Goal: Task Accomplishment & Management: Complete application form

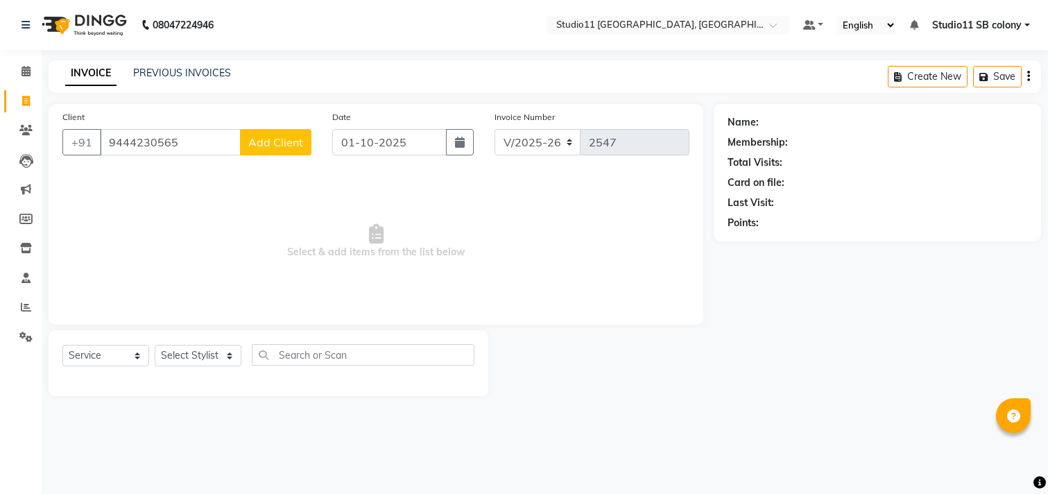
select select "7717"
select select "service"
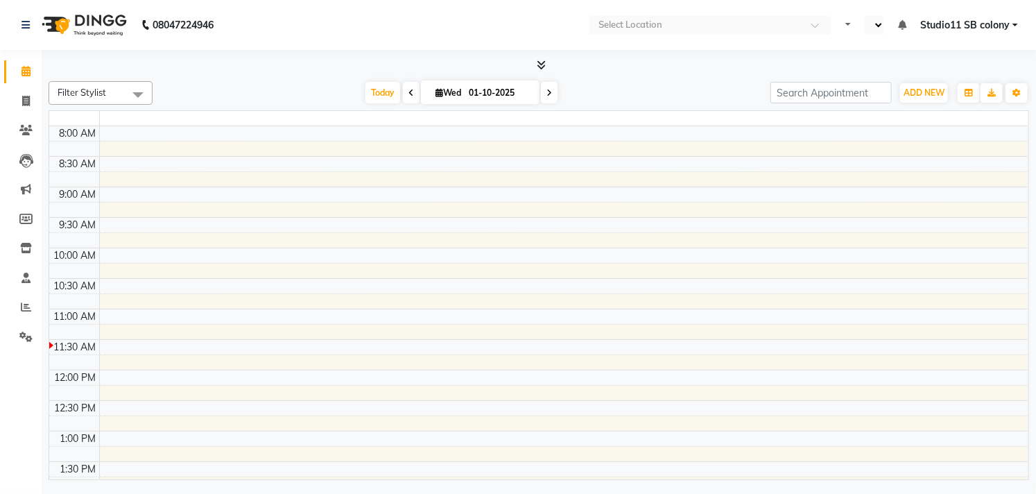
select select "en"
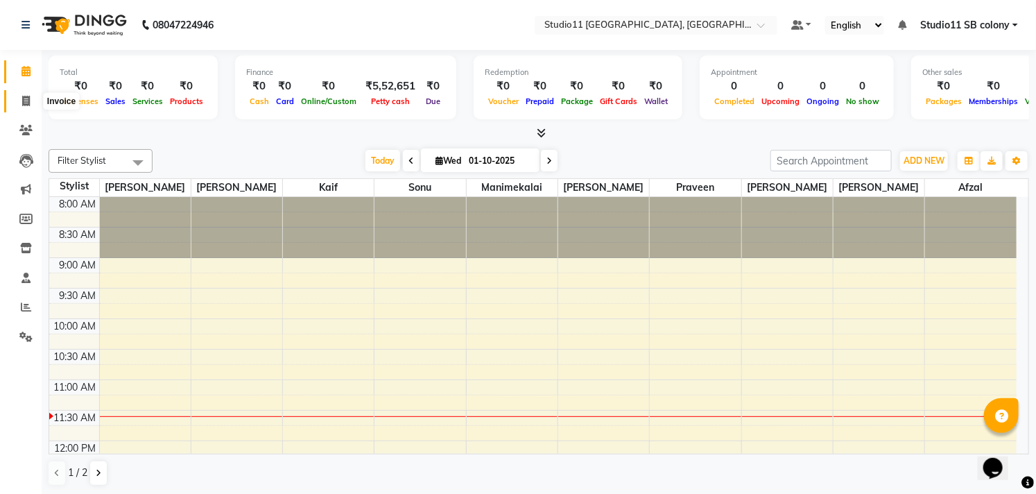
click at [33, 96] on span at bounding box center [26, 102] width 24 height 16
select select "service"
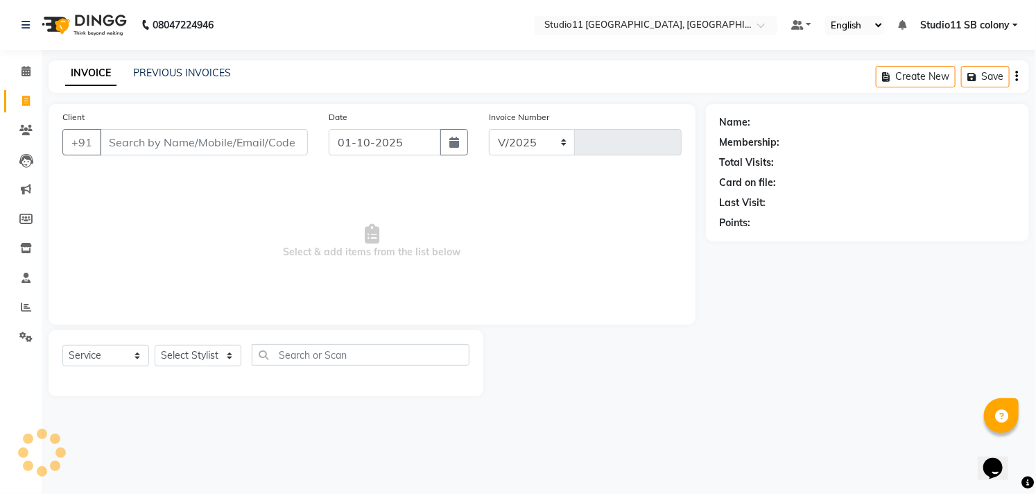
select select "7717"
type input "2547"
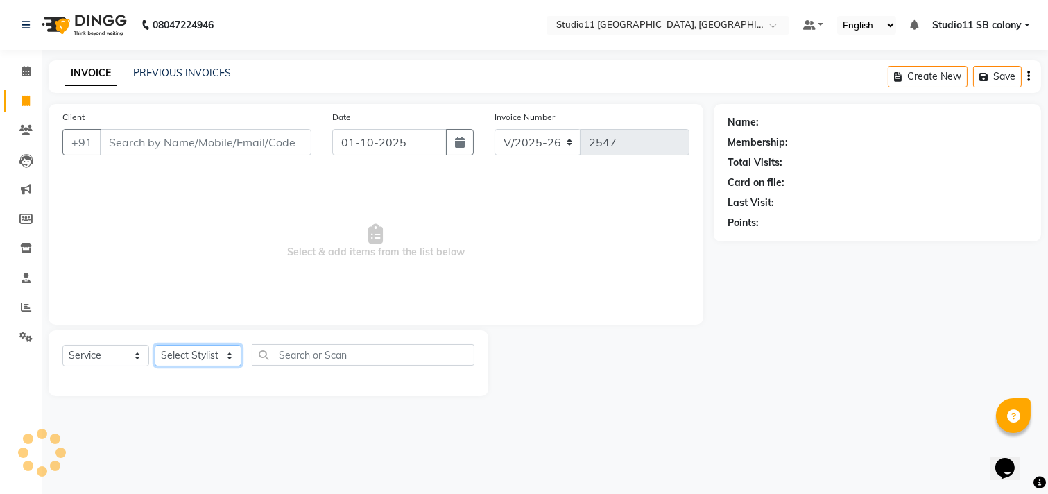
click at [176, 348] on select "Select Stylist" at bounding box center [198, 355] width 87 height 21
click at [205, 352] on select "Select Stylist" at bounding box center [198, 355] width 87 height 21
click at [205, 352] on select "Select Stylist [PERSON_NAME] Dani [PERSON_NAME] Josna kaif [PERSON_NAME] [PERSO…" at bounding box center [198, 355] width 87 height 21
select select "70879"
click at [155, 345] on select "Select Stylist [PERSON_NAME] Dani [PERSON_NAME] Josna kaif [PERSON_NAME] [PERSO…" at bounding box center [198, 355] width 87 height 21
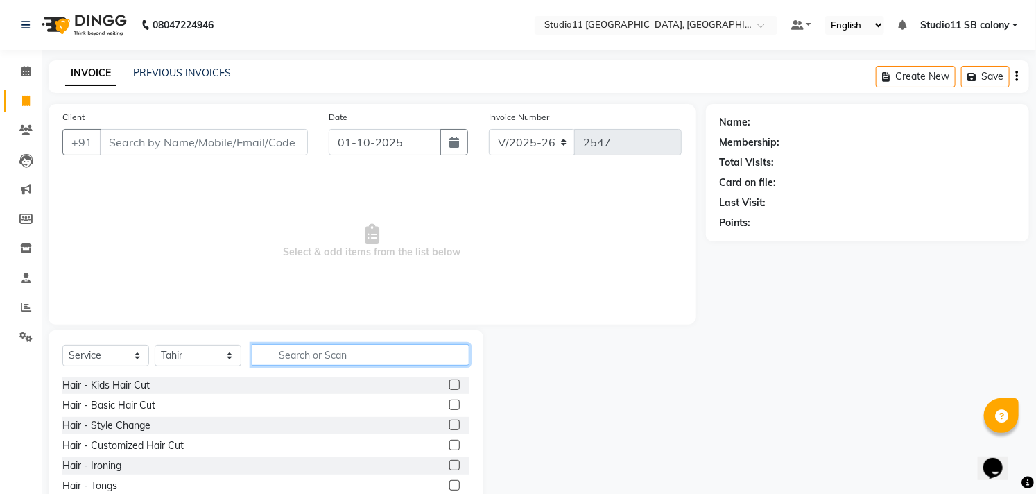
click at [279, 356] on input "text" at bounding box center [361, 354] width 218 height 21
type input "hair cut"
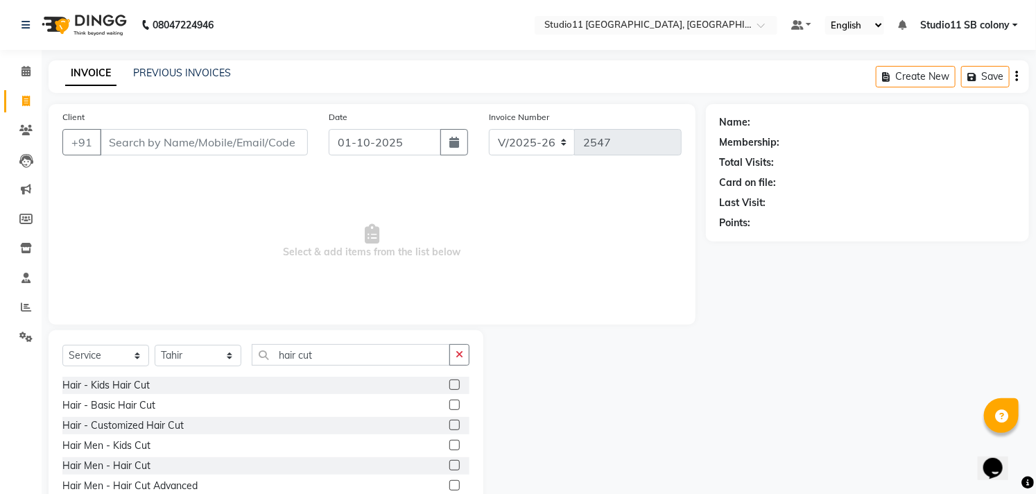
drag, startPoint x: 447, startPoint y: 463, endPoint x: 436, endPoint y: 467, distance: 11.9
click at [449, 463] on label at bounding box center [454, 465] width 10 height 10
click at [449, 463] on input "checkbox" at bounding box center [453, 465] width 9 height 9
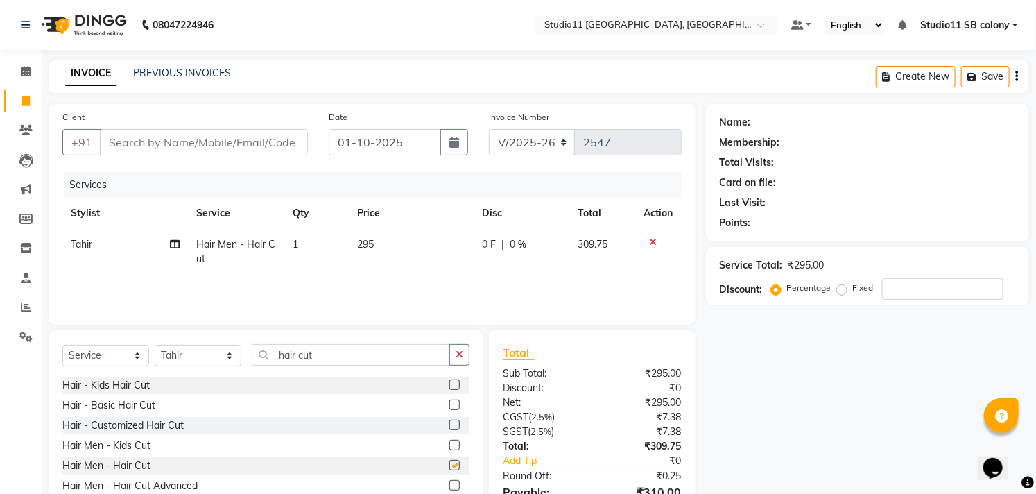
checkbox input "false"
drag, startPoint x: 372, startPoint y: 350, endPoint x: 238, endPoint y: 356, distance: 134.0
click at [250, 356] on div "Select Service Product Membership Package Voucher Prepaid Gift Card Select Styl…" at bounding box center [265, 360] width 407 height 33
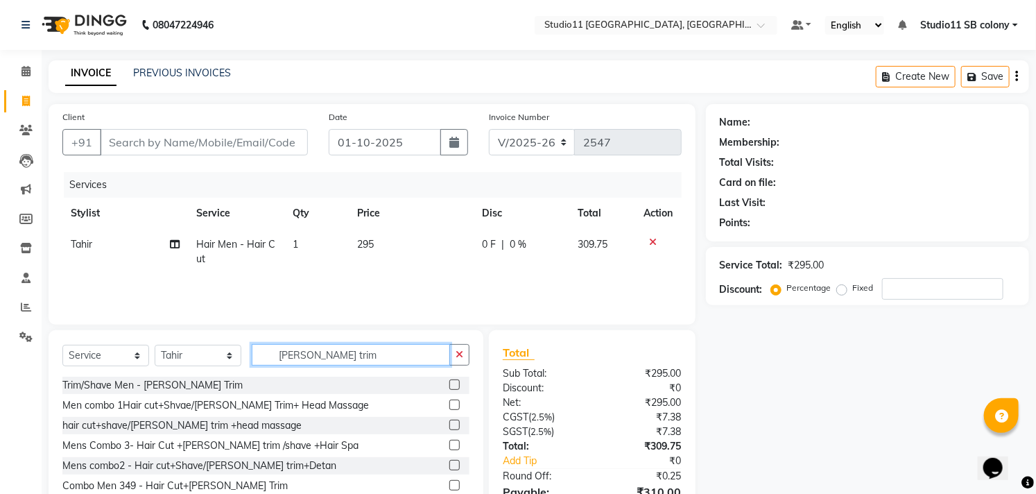
type input "beard trim"
click at [454, 384] on label at bounding box center [454, 384] width 10 height 10
click at [454, 384] on input "checkbox" at bounding box center [453, 385] width 9 height 9
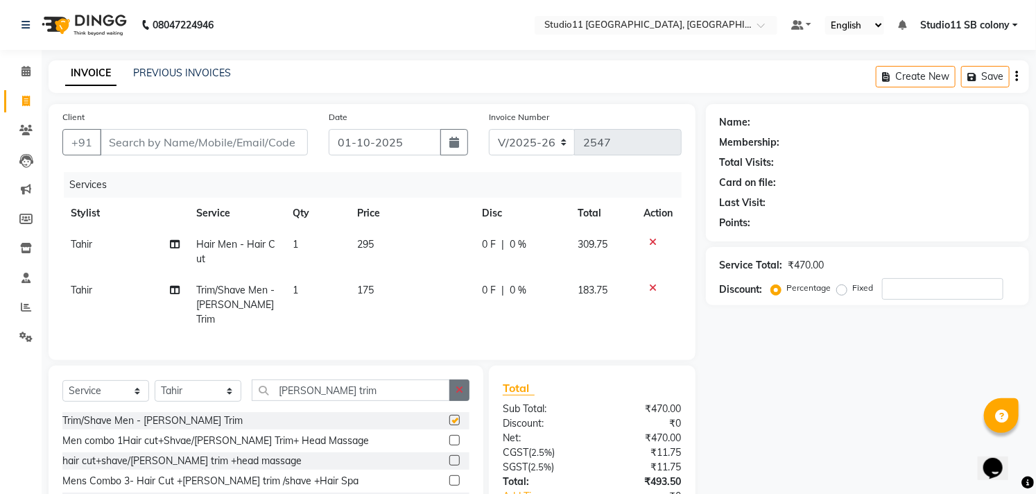
checkbox input "false"
click at [144, 141] on input "Client" at bounding box center [204, 142] width 208 height 26
type input "7"
type input "0"
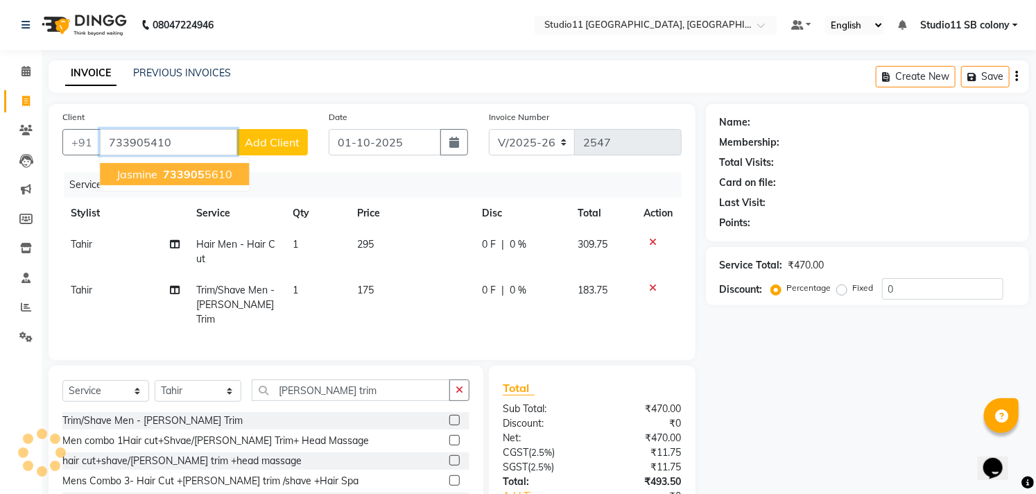
type input "7339054108"
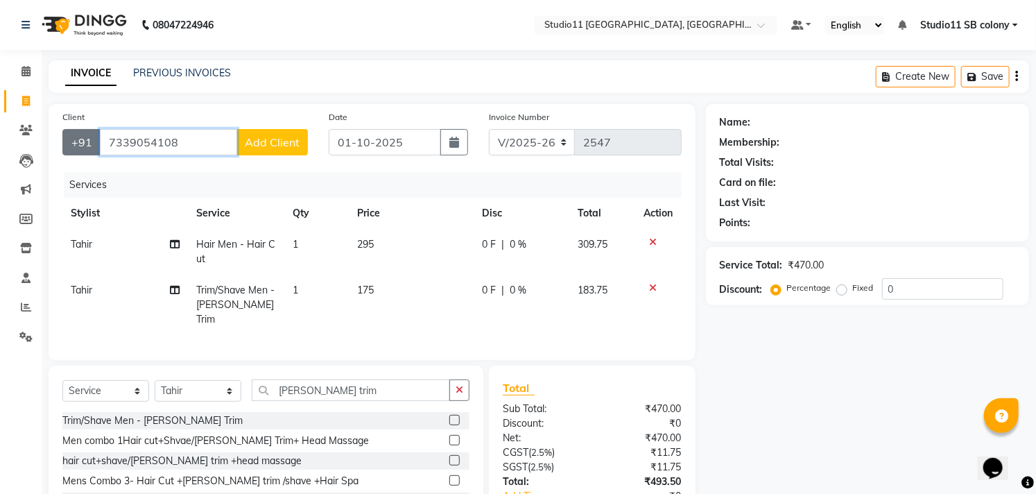
drag, startPoint x: 184, startPoint y: 143, endPoint x: 80, endPoint y: 148, distance: 103.5
click at [82, 148] on div "+91 7339054108 Add Client" at bounding box center [185, 142] width 246 height 26
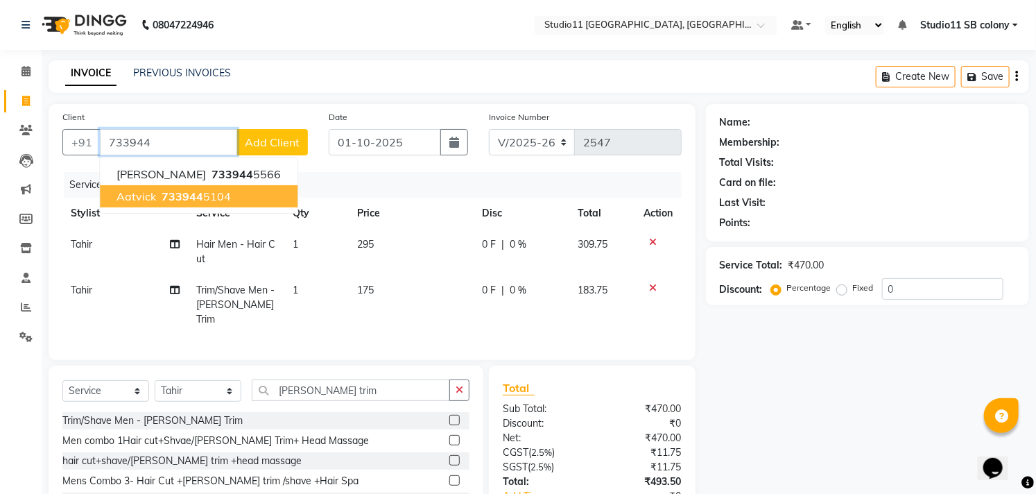
click at [193, 191] on span "733944" at bounding box center [183, 196] width 42 height 14
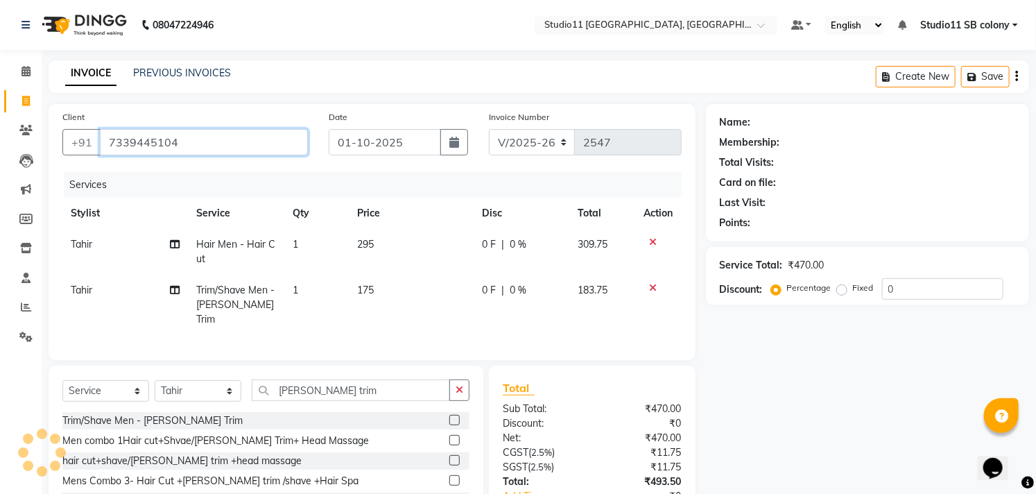
type input "7339445104"
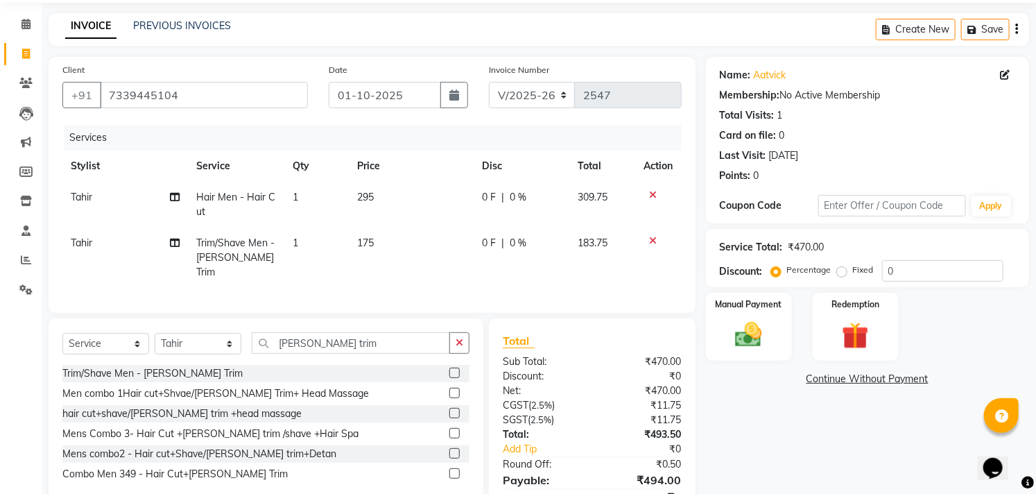
scroll to position [107, 0]
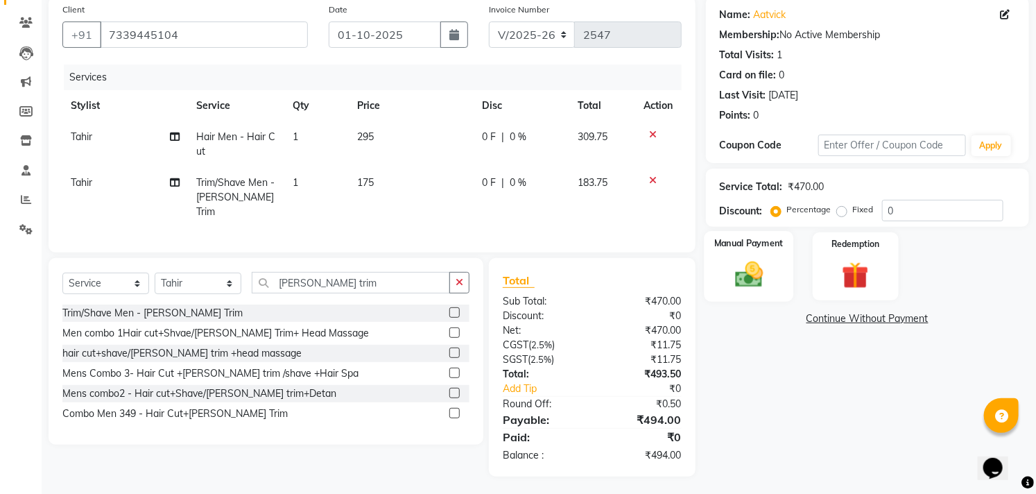
click at [756, 271] on img at bounding box center [749, 275] width 46 height 32
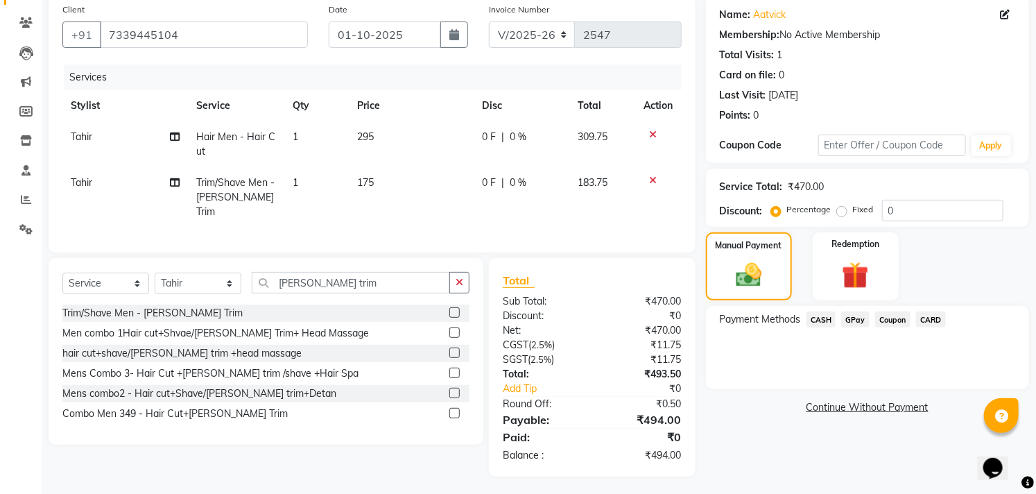
click at [845, 318] on span "GPay" at bounding box center [855, 319] width 28 height 16
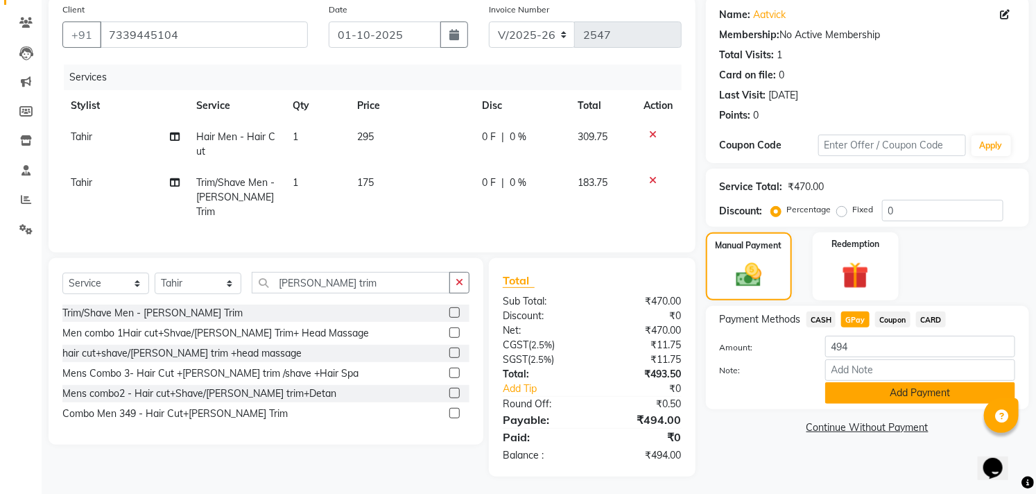
click at [881, 389] on button "Add Payment" at bounding box center [920, 392] width 190 height 21
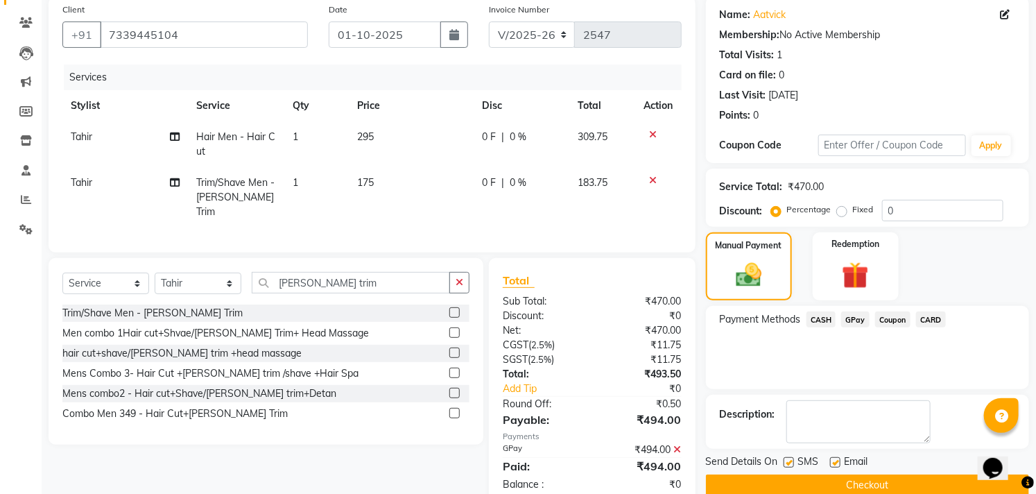
scroll to position [137, 0]
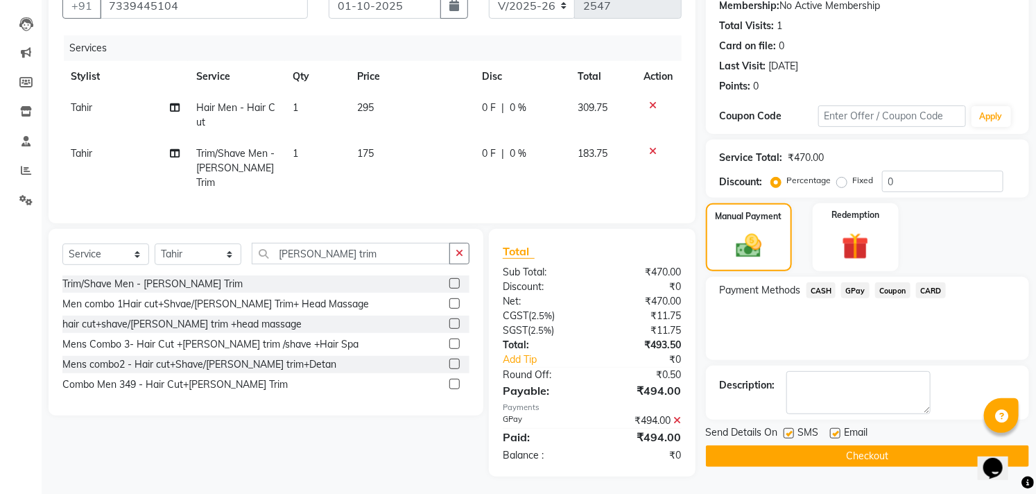
click at [839, 434] on div "Email" at bounding box center [854, 433] width 49 height 17
click at [836, 433] on label at bounding box center [835, 433] width 10 height 10
click at [836, 433] on input "checkbox" at bounding box center [834, 433] width 9 height 9
checkbox input "false"
click at [795, 428] on div "SMS" at bounding box center [807, 433] width 46 height 17
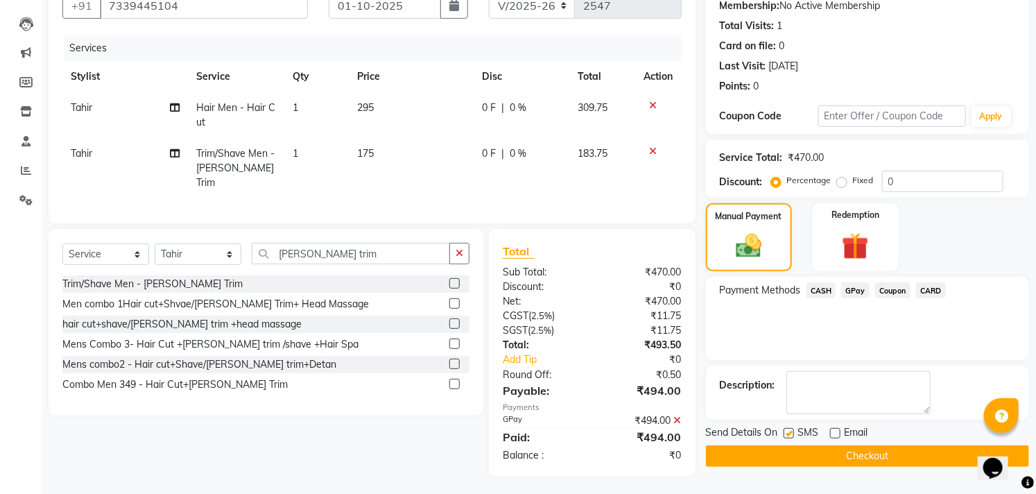
click at [788, 434] on label at bounding box center [789, 433] width 10 height 10
click at [788, 434] on input "checkbox" at bounding box center [788, 433] width 9 height 9
checkbox input "false"
click at [789, 454] on button "Checkout" at bounding box center [867, 455] width 323 height 21
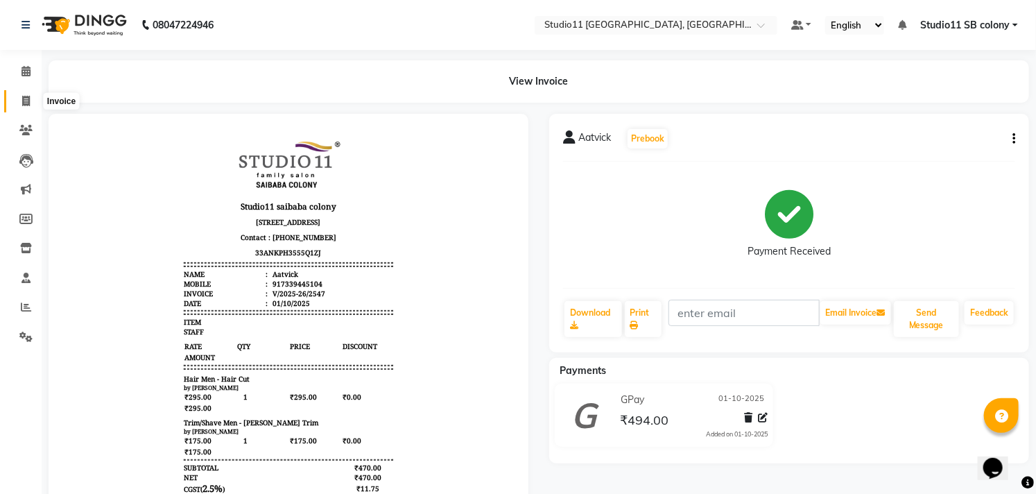
click at [30, 101] on span at bounding box center [26, 102] width 24 height 16
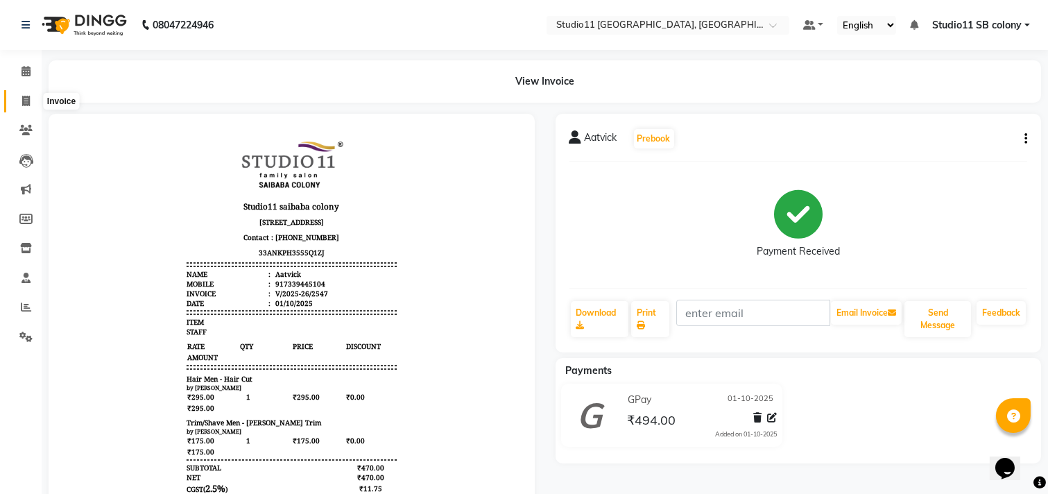
select select "service"
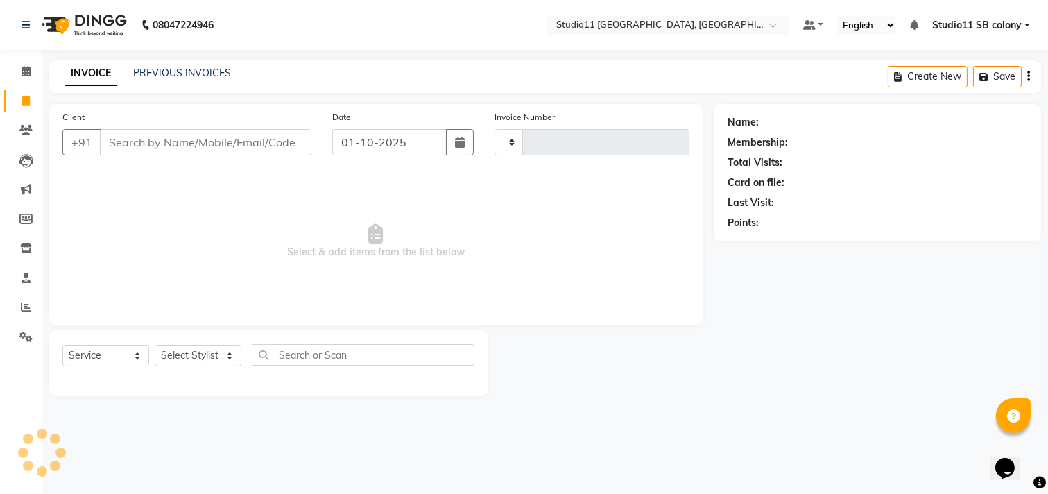
type input "2548"
select select "7717"
click at [196, 351] on select "Select Stylist" at bounding box center [198, 355] width 87 height 21
select select "68719"
click at [155, 345] on select "Select Stylist [PERSON_NAME] Dani [PERSON_NAME] Josna kaif [PERSON_NAME] [PERSO…" at bounding box center [198, 355] width 87 height 21
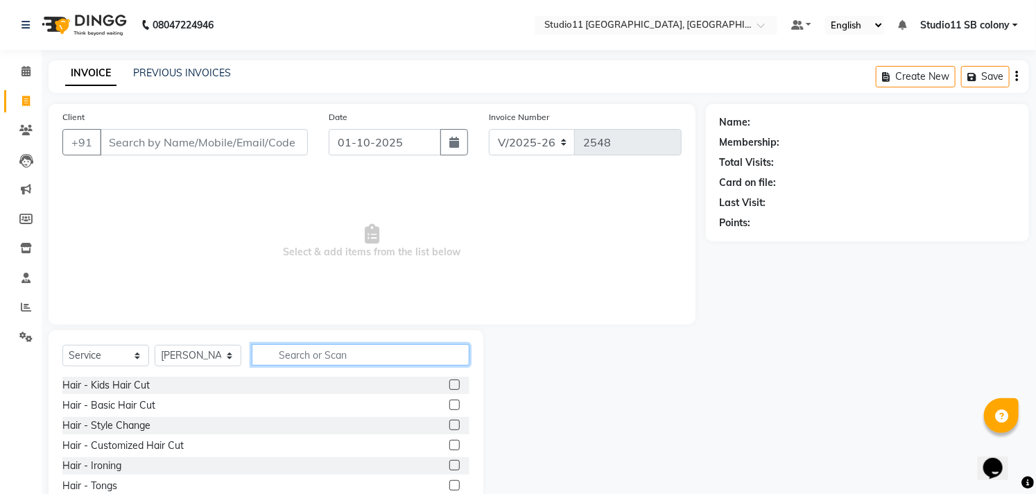
click at [305, 344] on input "text" at bounding box center [361, 354] width 218 height 21
type input "thr"
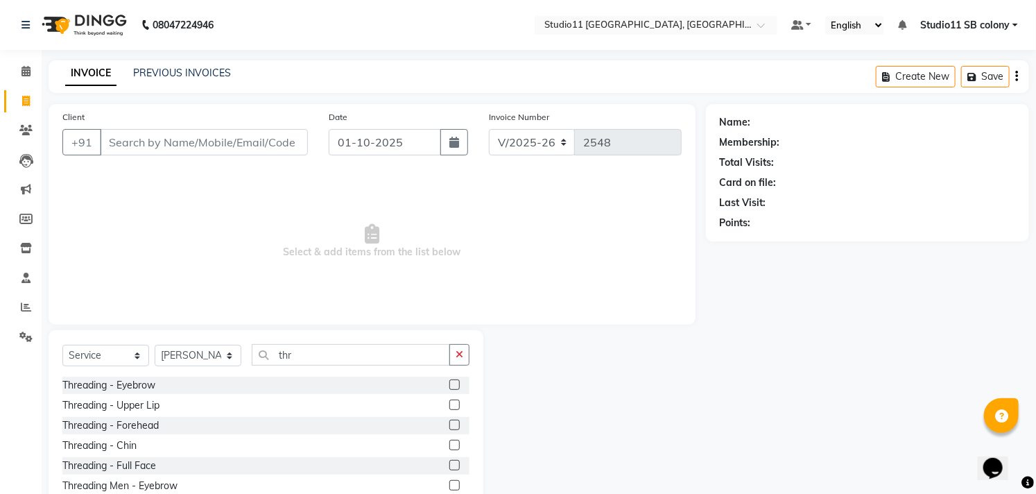
click at [449, 380] on label at bounding box center [454, 384] width 10 height 10
click at [449, 381] on input "checkbox" at bounding box center [453, 385] width 9 height 9
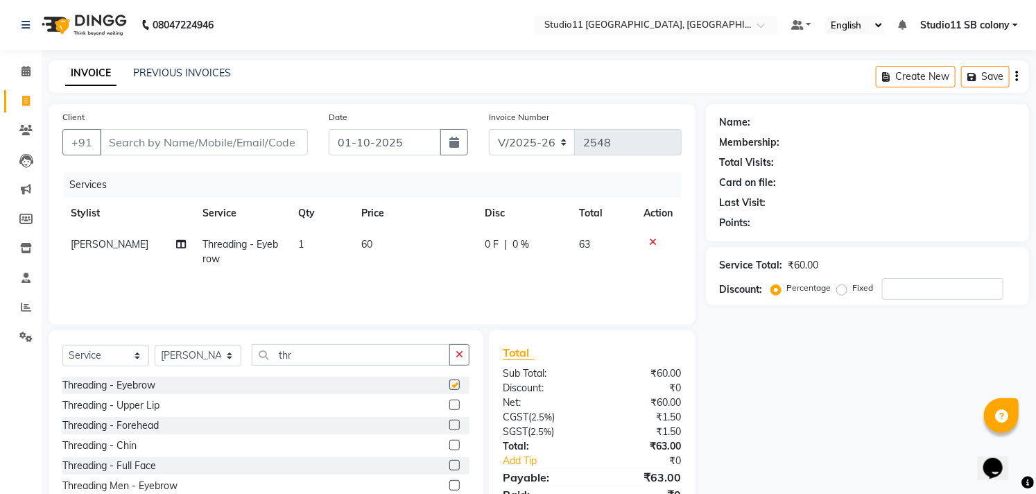
checkbox input "false"
click at [282, 134] on input "Client" at bounding box center [204, 142] width 208 height 26
type input "9"
type input "0"
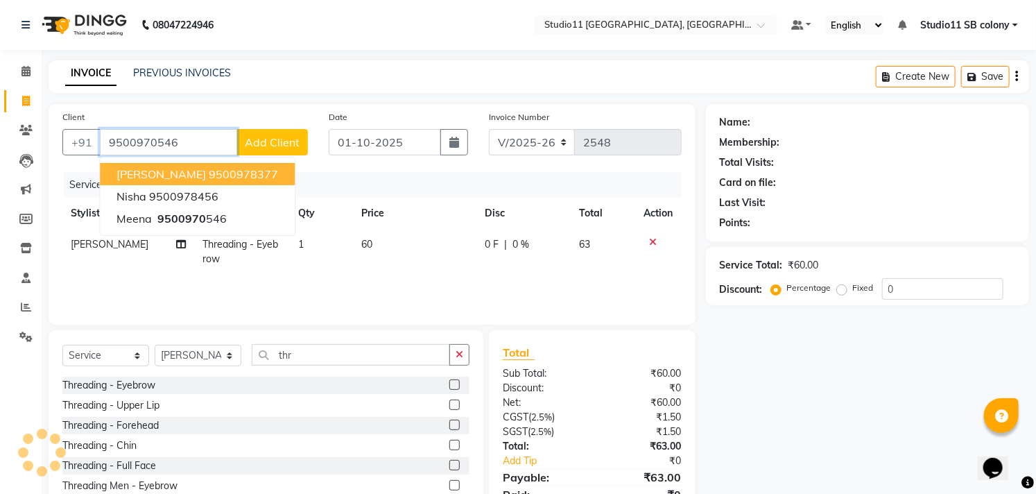
type input "9500970546"
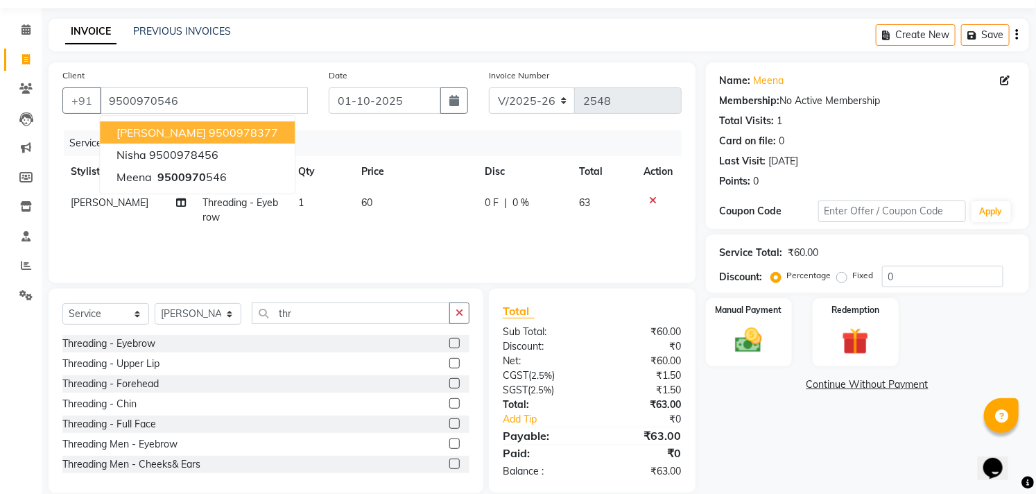
scroll to position [61, 0]
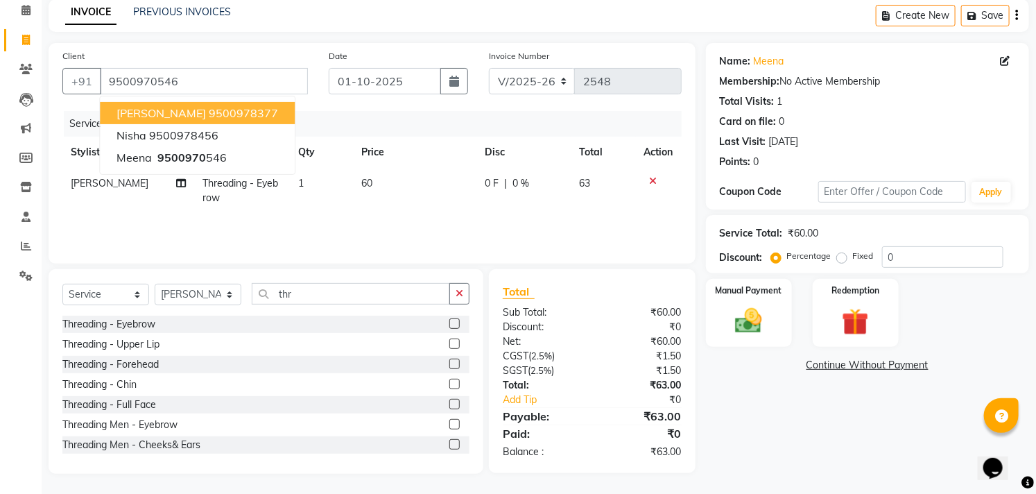
click at [378, 177] on td "60" at bounding box center [414, 191] width 123 height 46
select select "68719"
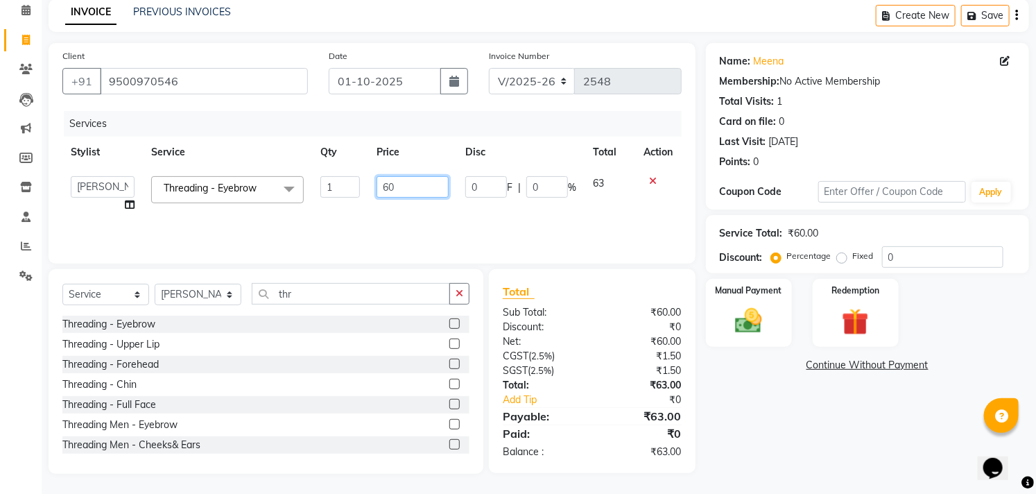
click at [424, 181] on input "60" at bounding box center [413, 186] width 72 height 21
type input "66.66"
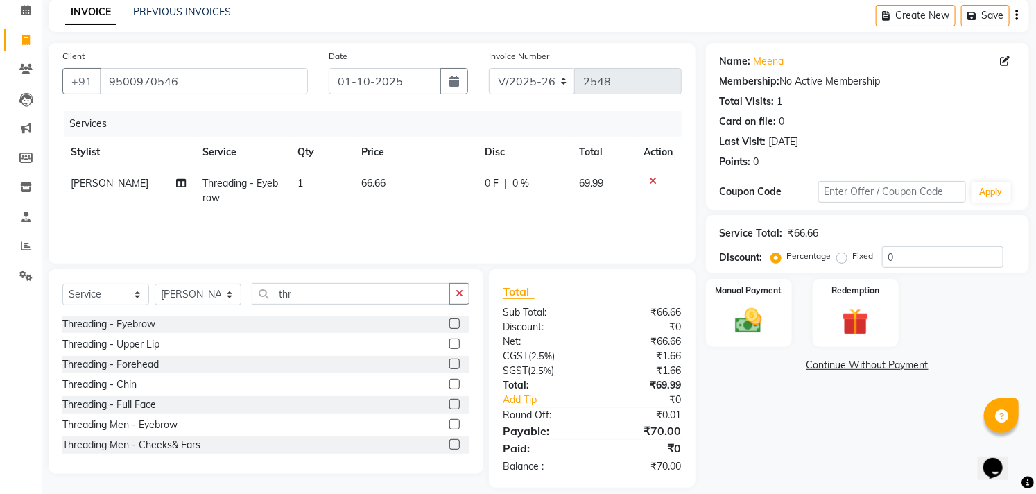
click at [687, 219] on div "Client +91 9500970546 Date 01-10-2025 Invoice Number V/2025 V/2025-26 2548 Serv…" at bounding box center [372, 153] width 647 height 221
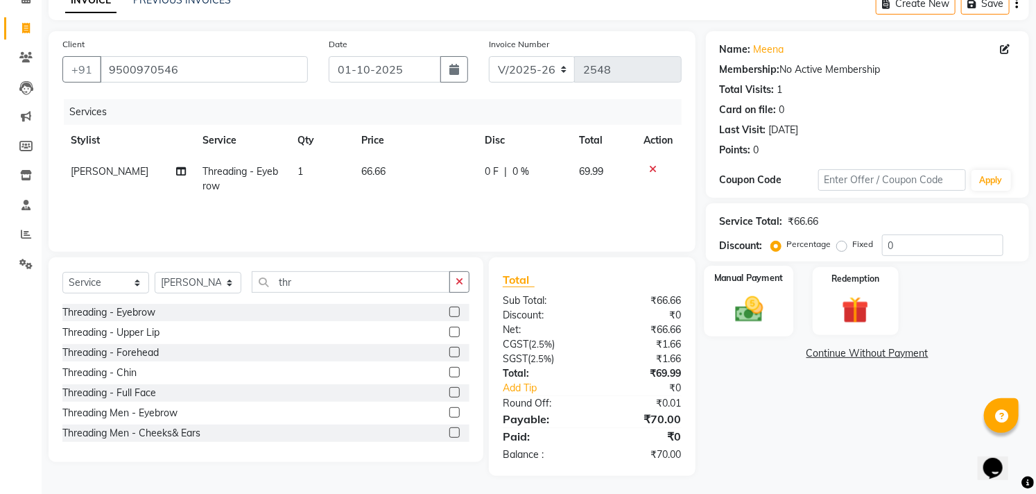
scroll to position [75, 0]
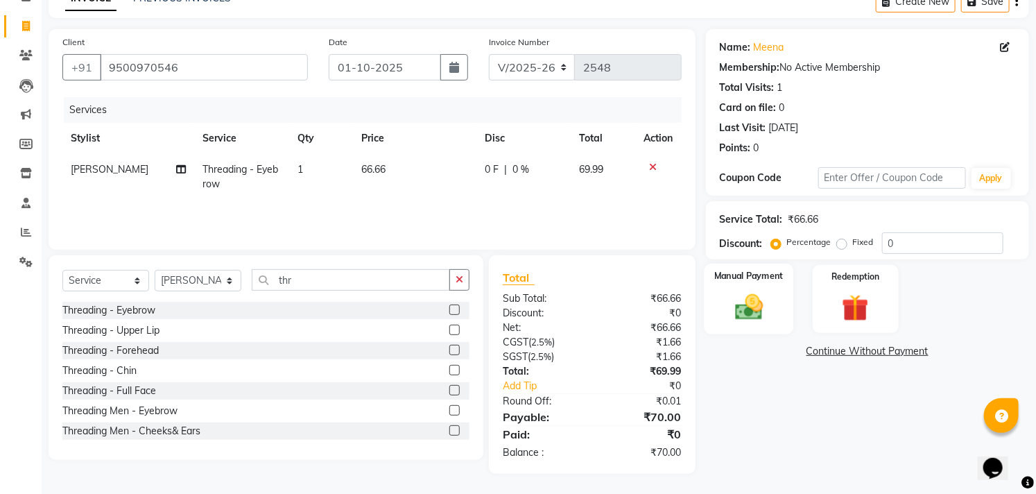
click at [784, 284] on div "Manual Payment" at bounding box center [748, 299] width 89 height 71
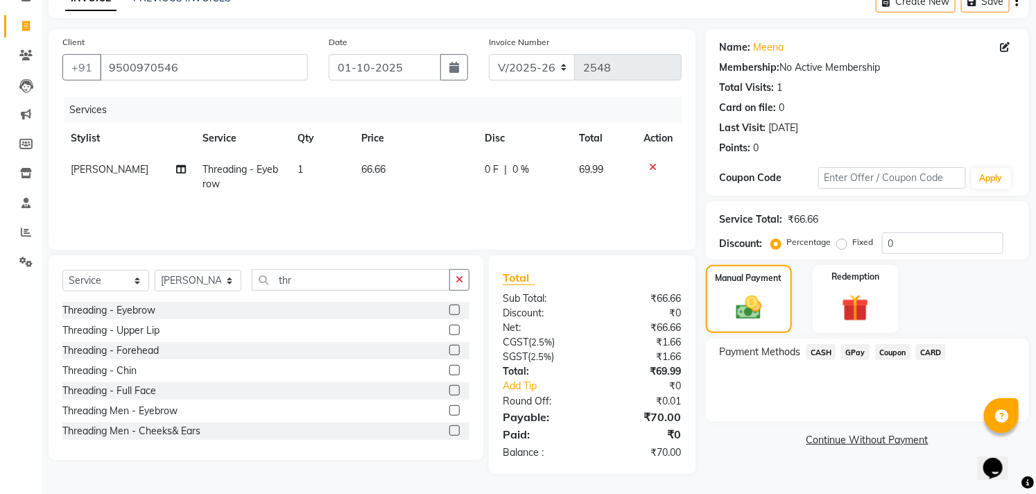
click at [829, 355] on span "CASH" at bounding box center [822, 352] width 30 height 16
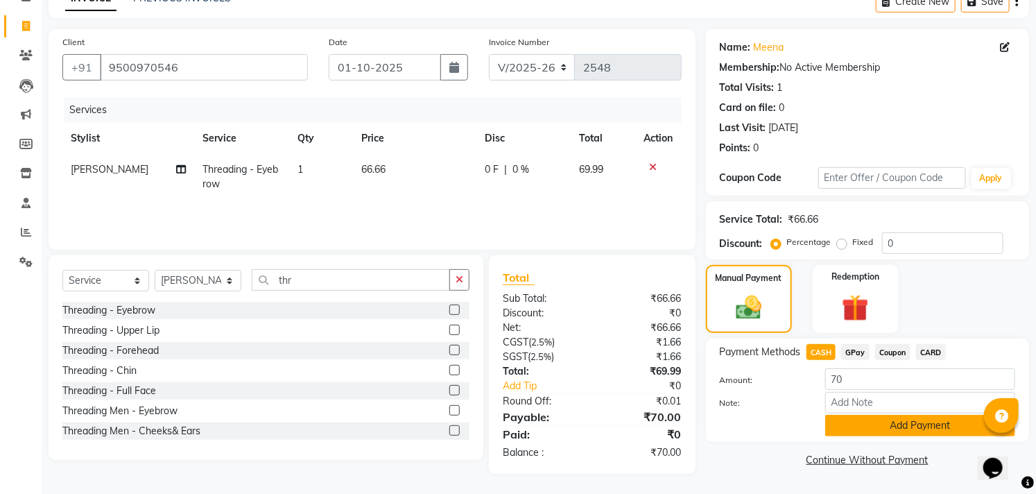
click at [863, 428] on button "Add Payment" at bounding box center [920, 425] width 190 height 21
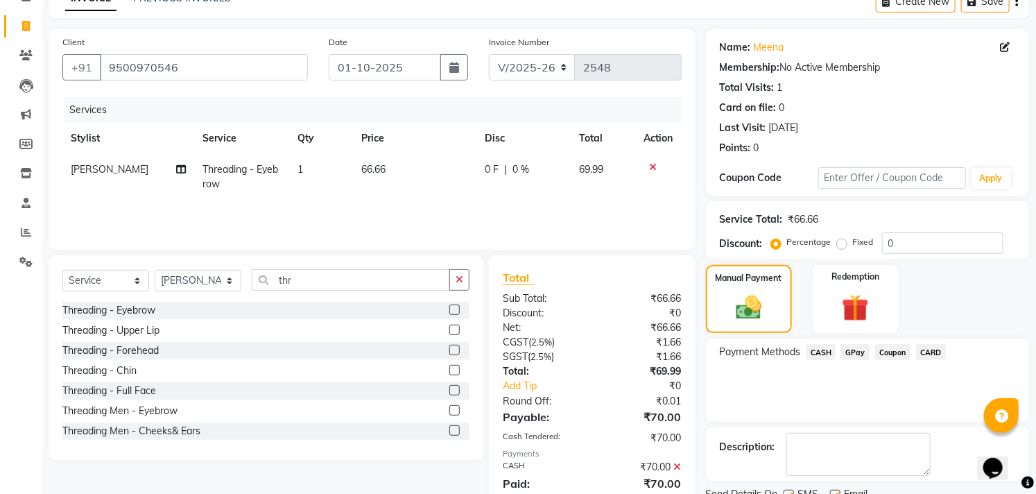
scroll to position [130, 0]
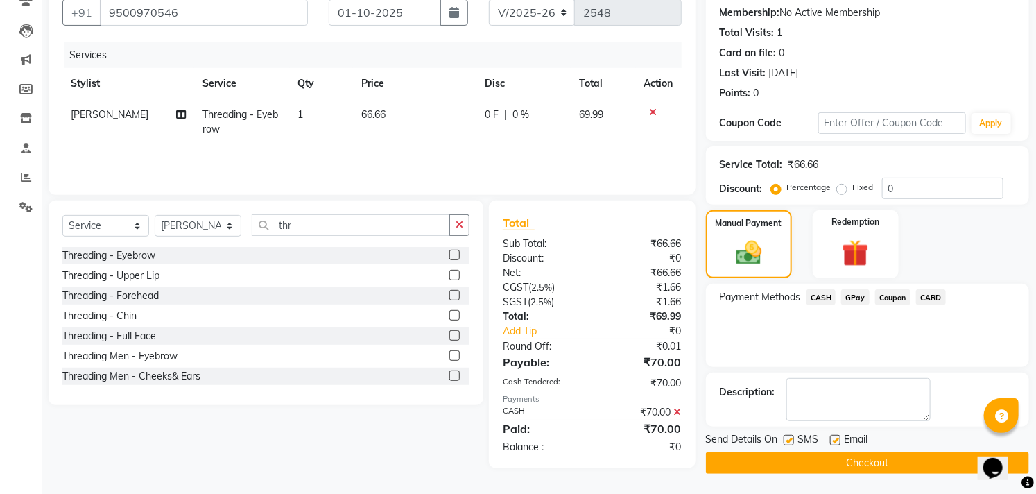
click at [840, 438] on label at bounding box center [835, 440] width 10 height 10
click at [839, 438] on input "checkbox" at bounding box center [834, 440] width 9 height 9
checkbox input "false"
click at [780, 424] on div "Name: Meena Membership: No Active Membership Total Visits: 1 Card on file: 0 La…" at bounding box center [873, 223] width 334 height 499
click at [788, 438] on label at bounding box center [789, 440] width 10 height 10
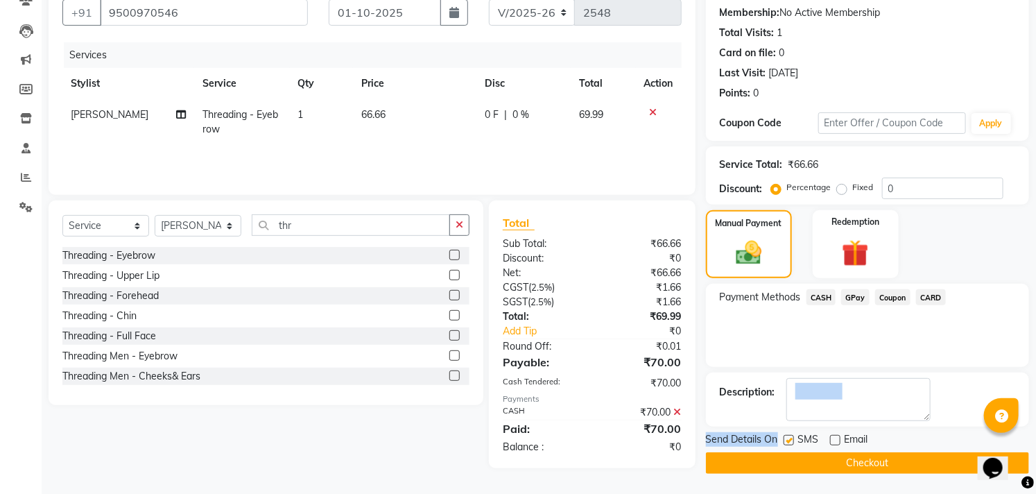
click at [788, 438] on input "checkbox" at bounding box center [788, 440] width 9 height 9
checkbox input "false"
click at [799, 456] on button "Checkout" at bounding box center [867, 462] width 323 height 21
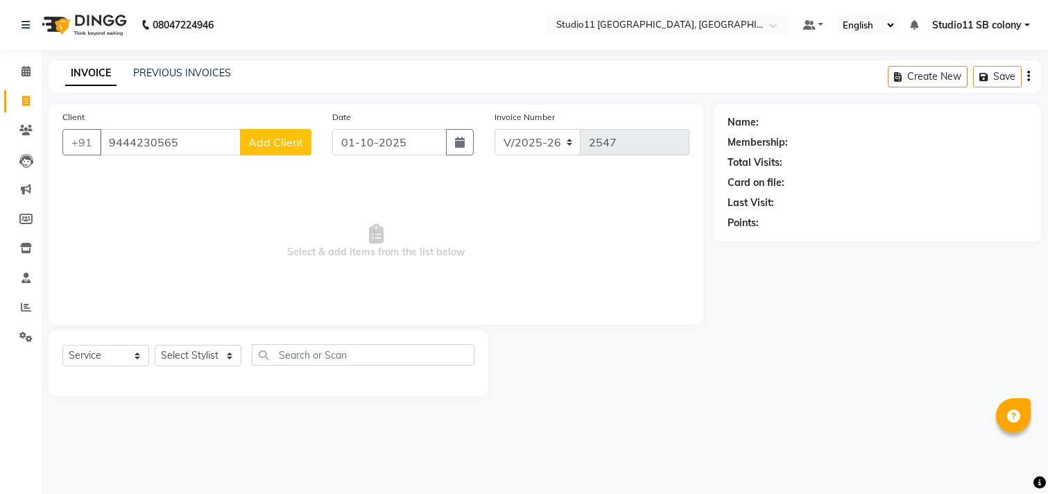
select select "7717"
select select "service"
click at [210, 359] on select "Select Stylist [PERSON_NAME] Dani [PERSON_NAME] Josna kaif [PERSON_NAME] [PERSO…" at bounding box center [198, 355] width 87 height 21
select select "68719"
click at [155, 345] on select "Select Stylist [PERSON_NAME] Dani [PERSON_NAME] Josna kaif [PERSON_NAME] [PERSO…" at bounding box center [198, 355] width 87 height 21
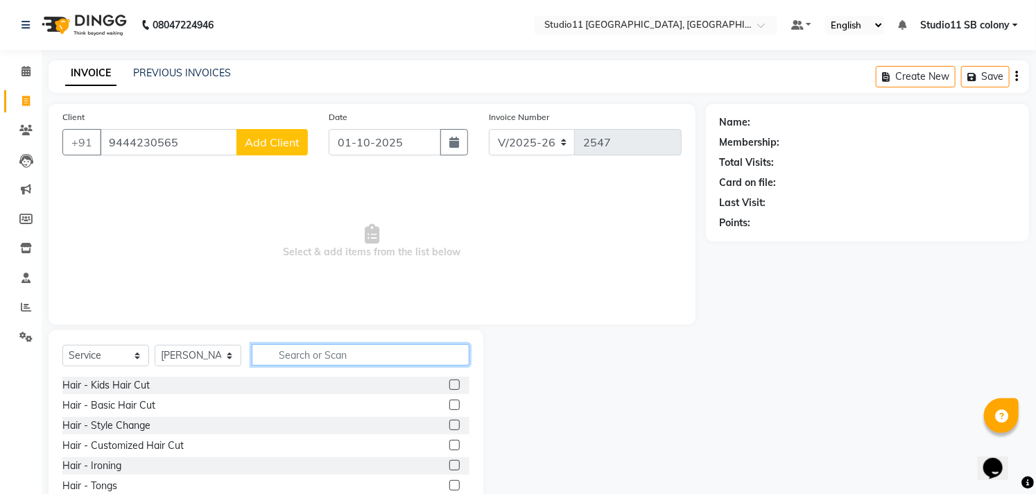
click at [385, 349] on input "text" at bounding box center [361, 354] width 218 height 21
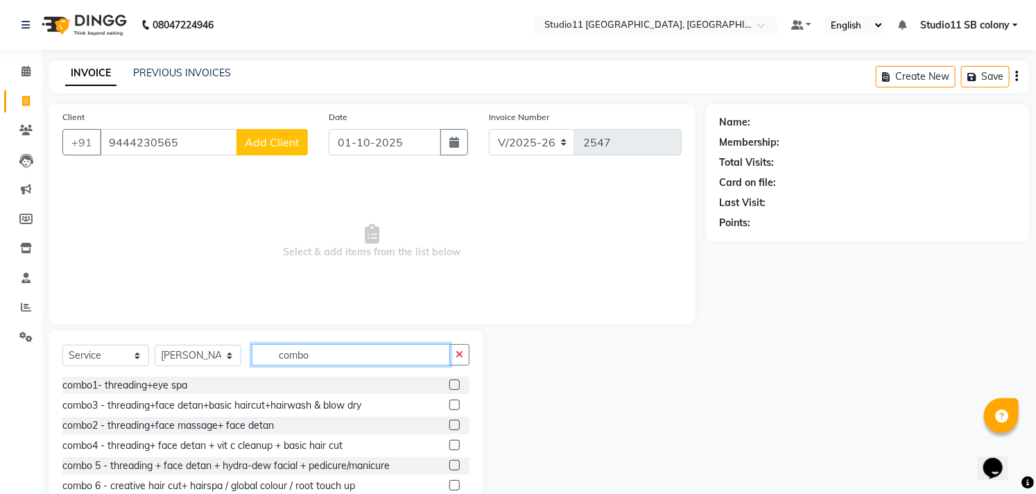
scroll to position [82, 0]
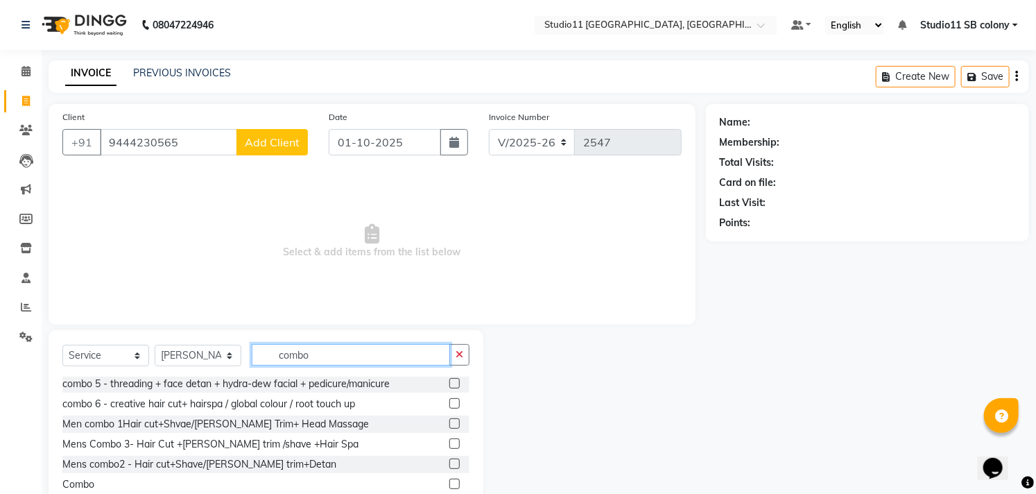
type input "combo"
click at [449, 487] on label at bounding box center [454, 484] width 10 height 10
click at [449, 487] on input "checkbox" at bounding box center [453, 484] width 9 height 9
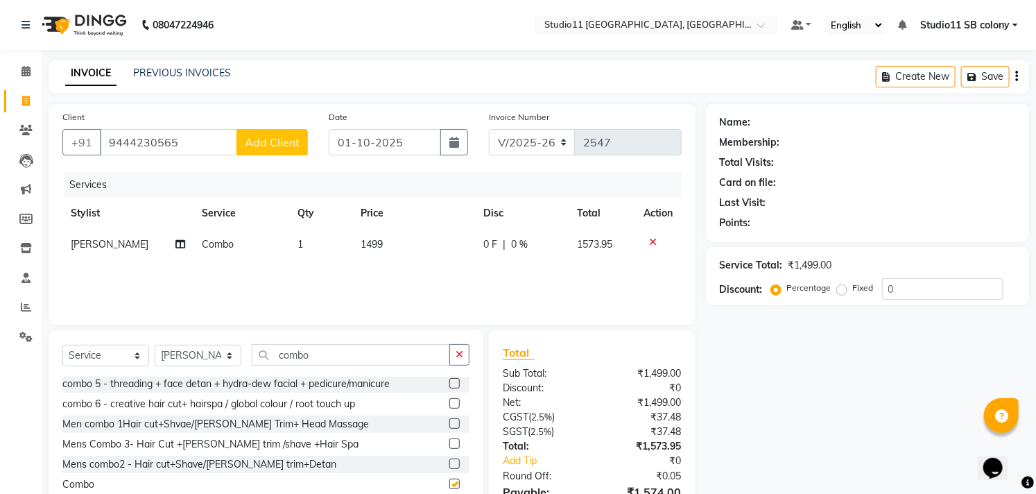
checkbox input "false"
click at [427, 250] on td "1499" at bounding box center [413, 244] width 123 height 31
select select "68719"
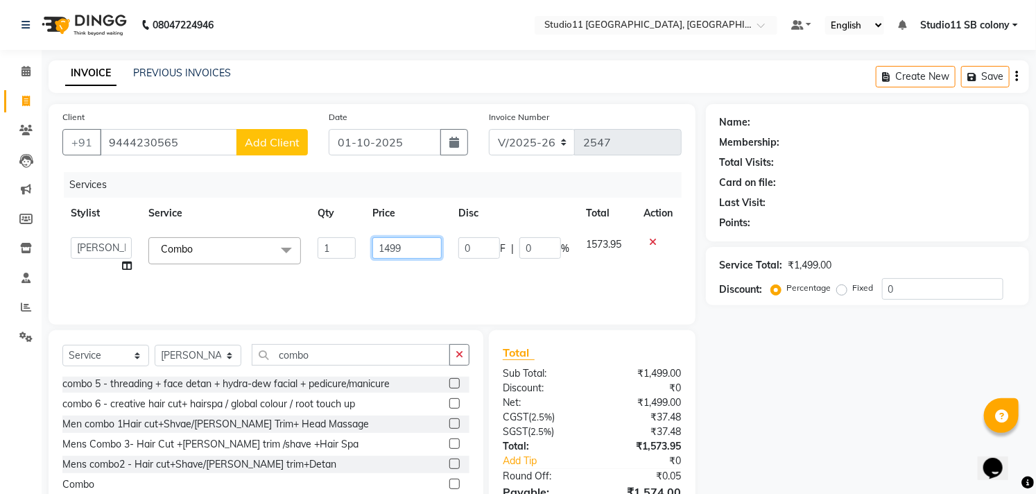
drag, startPoint x: 439, startPoint y: 241, endPoint x: 291, endPoint y: 273, distance: 151.3
click at [311, 264] on tr "[PERSON_NAME] Dani [PERSON_NAME] Josna kaif [PERSON_NAME] [PERSON_NAME] [PERSON…" at bounding box center [371, 255] width 619 height 53
type input "4761.90"
click at [822, 388] on div "Name: Membership: Total Visits: Card on file: Last Visit: Points: Service Total…" at bounding box center [873, 326] width 334 height 445
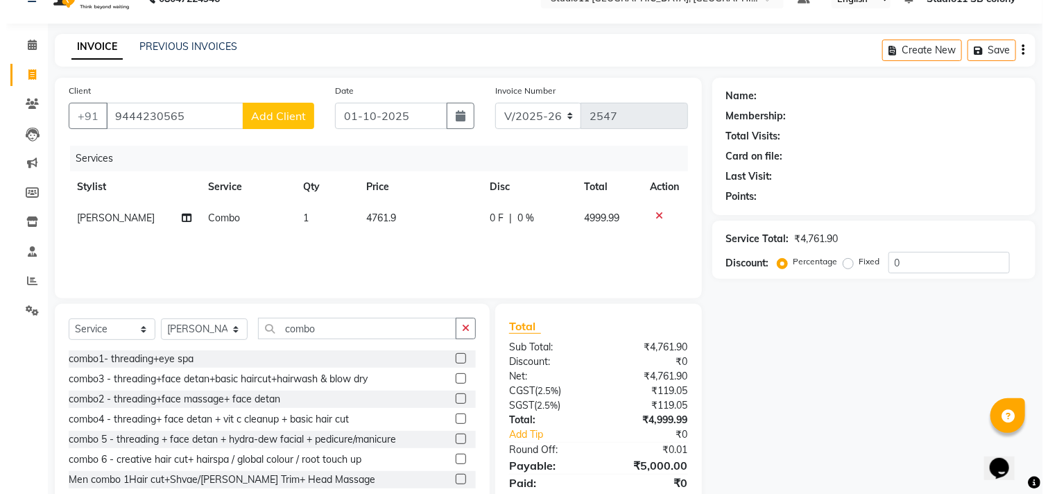
scroll to position [0, 0]
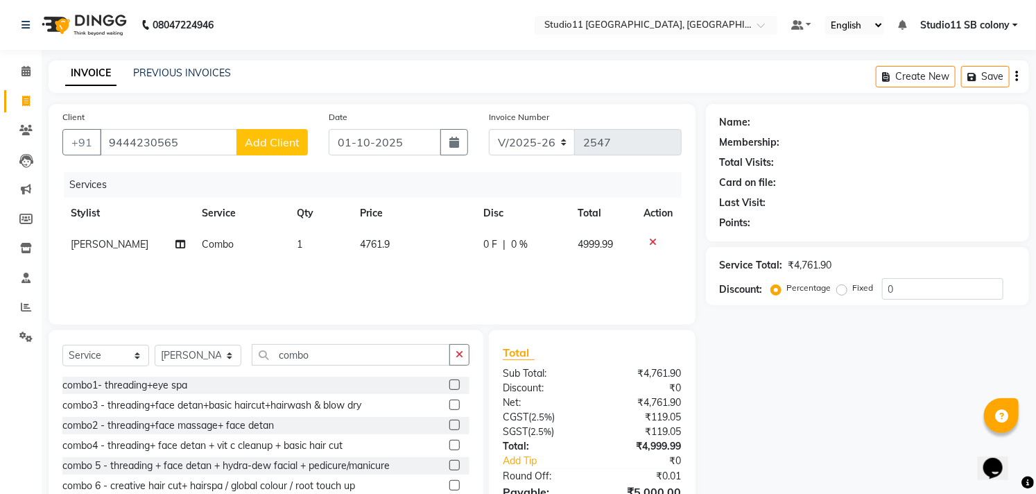
click at [259, 135] on span "Add Client" at bounding box center [272, 142] width 55 height 14
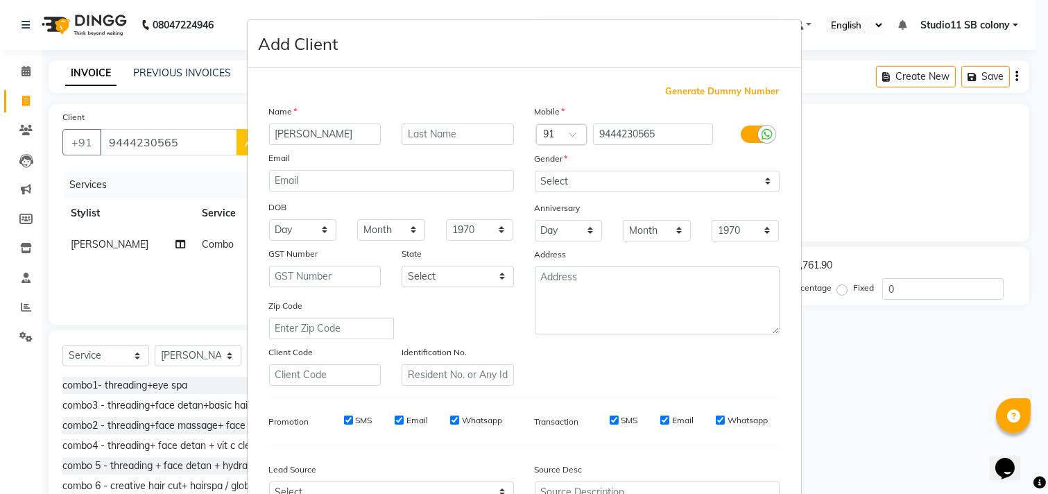
type input "[PERSON_NAME]"
click at [754, 184] on select "Select [DEMOGRAPHIC_DATA] [DEMOGRAPHIC_DATA] Other Prefer Not To Say" at bounding box center [657, 181] width 245 height 21
select select "[DEMOGRAPHIC_DATA]"
click at [535, 171] on select "Select [DEMOGRAPHIC_DATA] [DEMOGRAPHIC_DATA] Other Prefer Not To Say" at bounding box center [657, 181] width 245 height 21
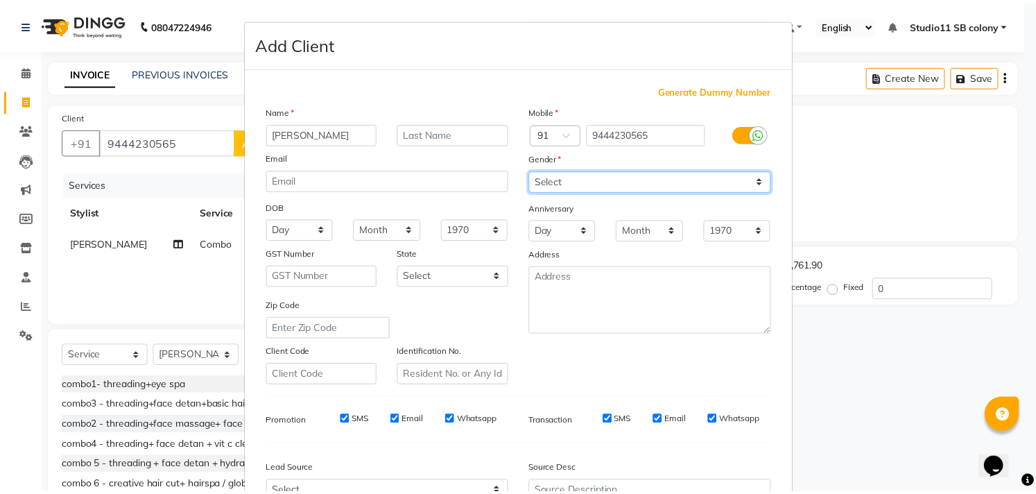
scroll to position [147, 0]
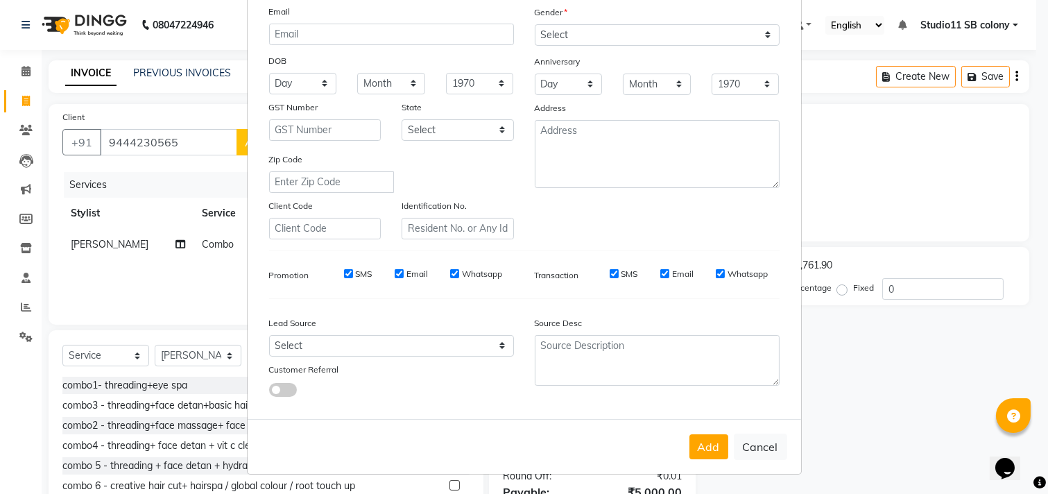
click at [712, 444] on button "Add" at bounding box center [708, 446] width 39 height 25
select select
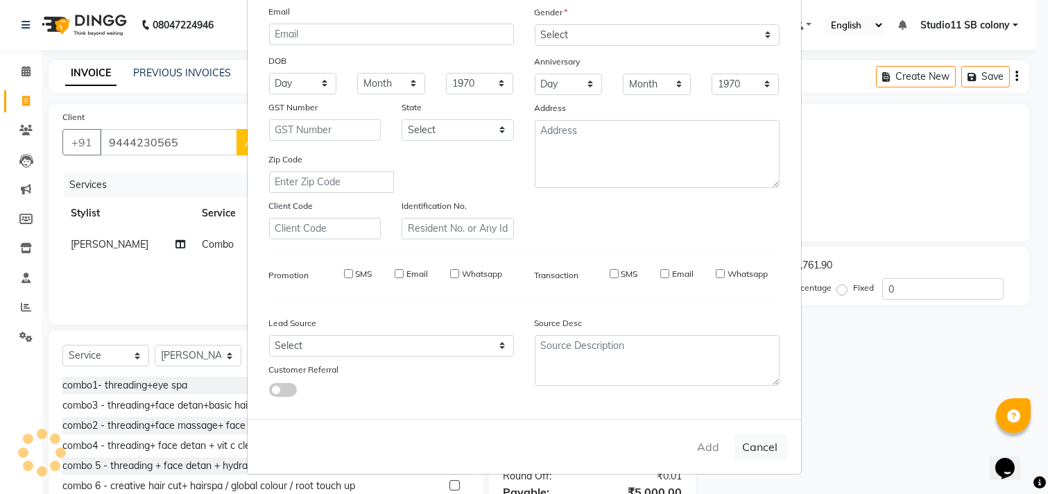
select select
checkbox input "false"
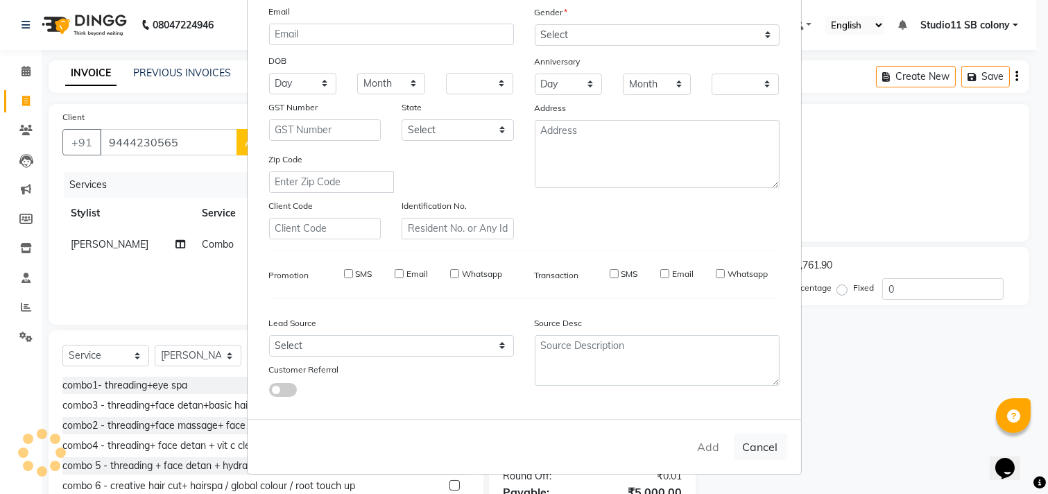
checkbox input "false"
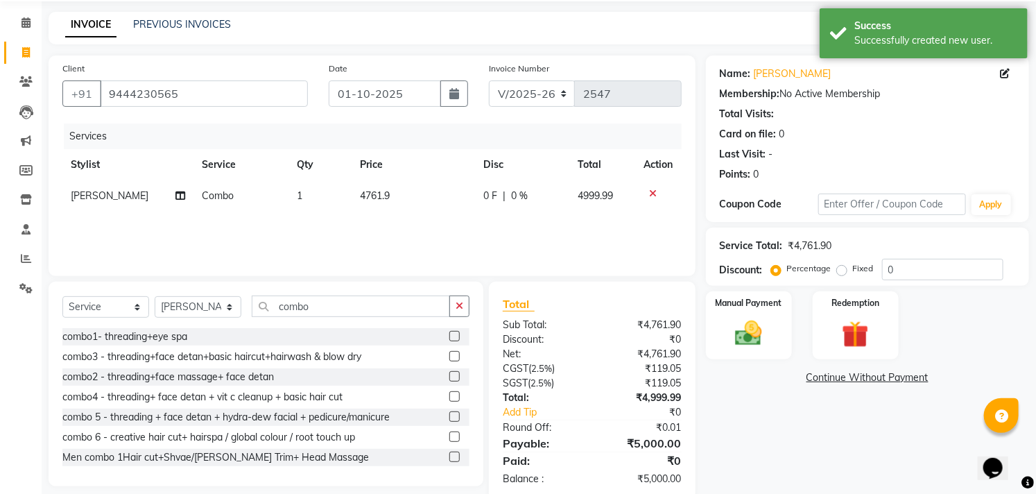
scroll to position [75, 0]
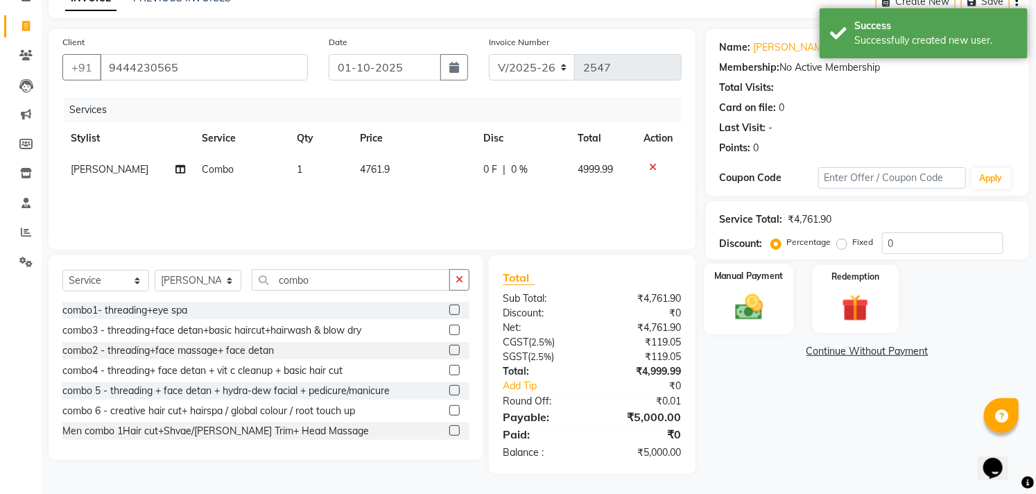
click at [766, 302] on img at bounding box center [749, 307] width 46 height 32
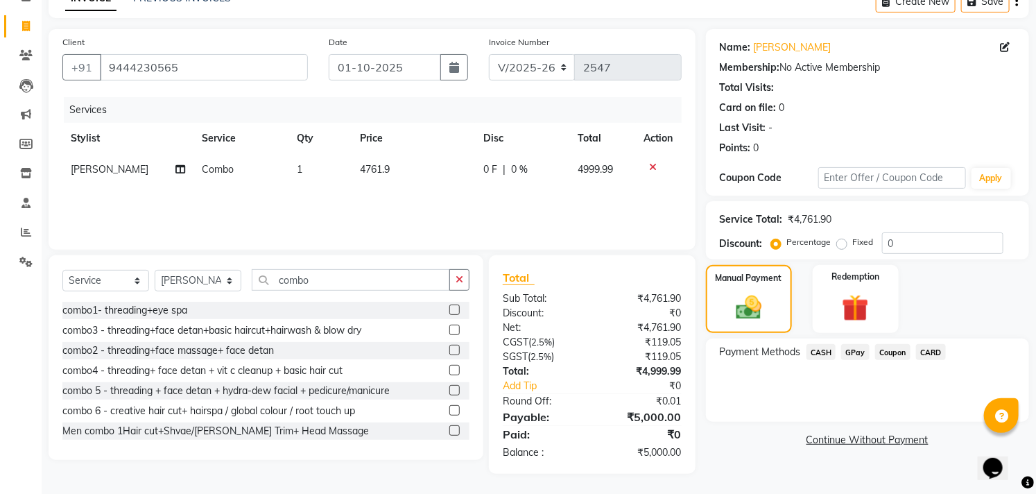
click at [851, 348] on span "GPay" at bounding box center [855, 352] width 28 height 16
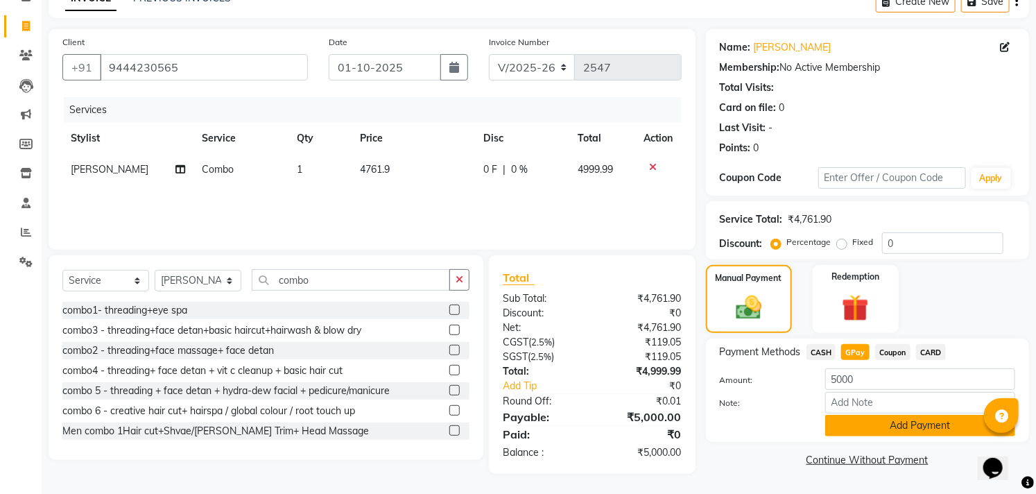
click at [877, 428] on button "Add Payment" at bounding box center [920, 425] width 190 height 21
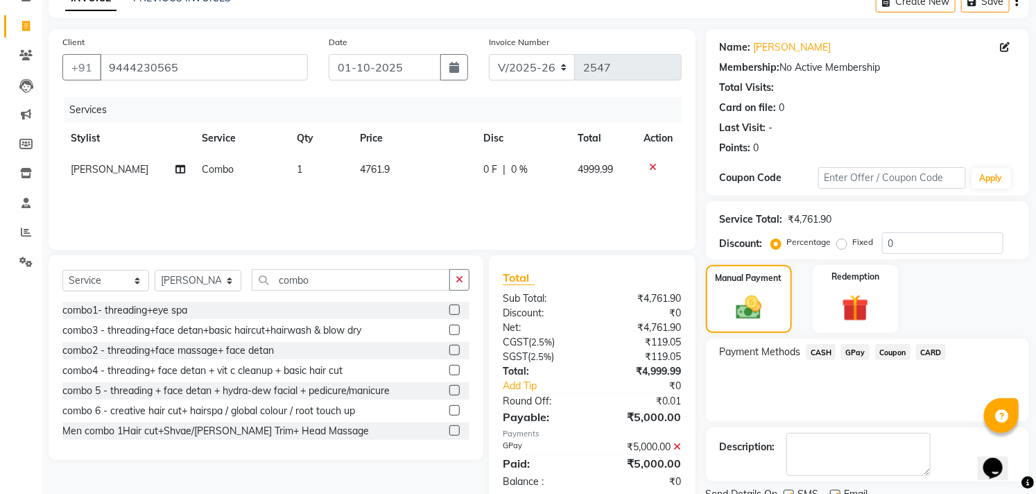
scroll to position [130, 0]
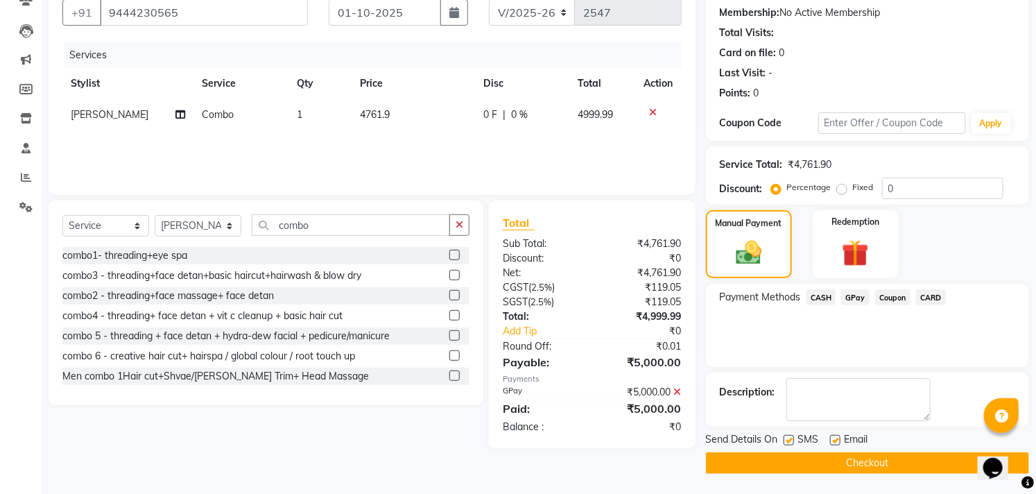
click at [835, 437] on label at bounding box center [835, 440] width 10 height 10
click at [835, 437] on input "checkbox" at bounding box center [834, 440] width 9 height 9
checkbox input "false"
click at [784, 440] on label at bounding box center [789, 440] width 10 height 10
click at [784, 440] on input "checkbox" at bounding box center [788, 440] width 9 height 9
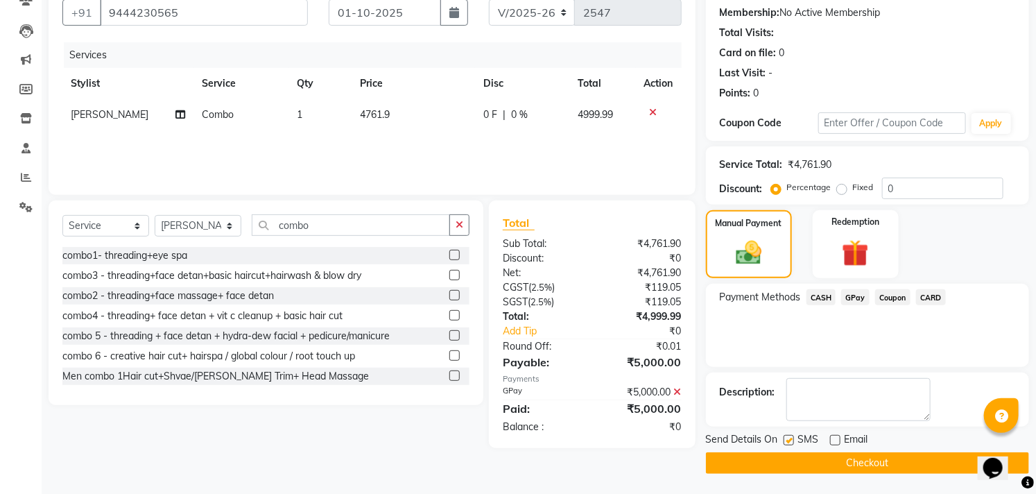
checkbox input "false"
click at [802, 461] on button "Checkout" at bounding box center [867, 462] width 323 height 21
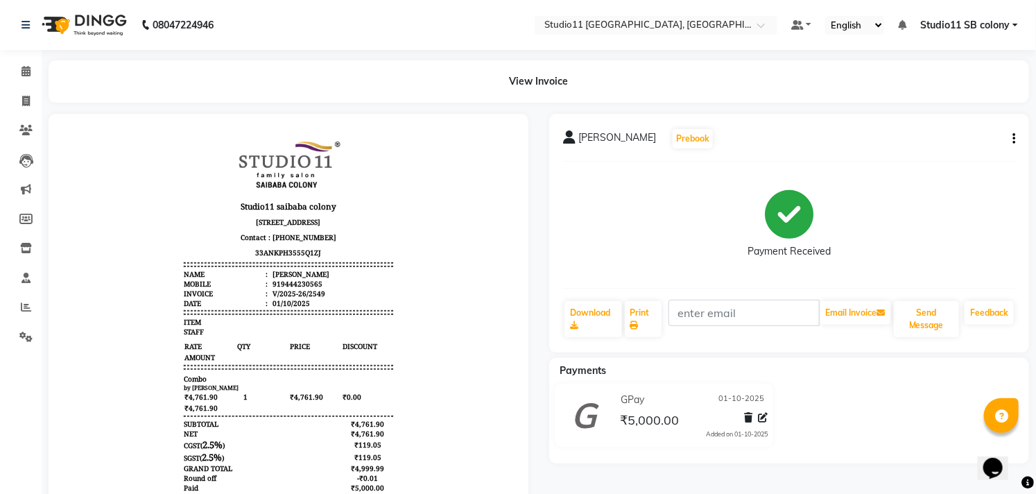
click at [25, 85] on li "Calendar" at bounding box center [21, 72] width 42 height 30
click at [24, 92] on link "Invoice" at bounding box center [20, 101] width 33 height 23
select select "service"
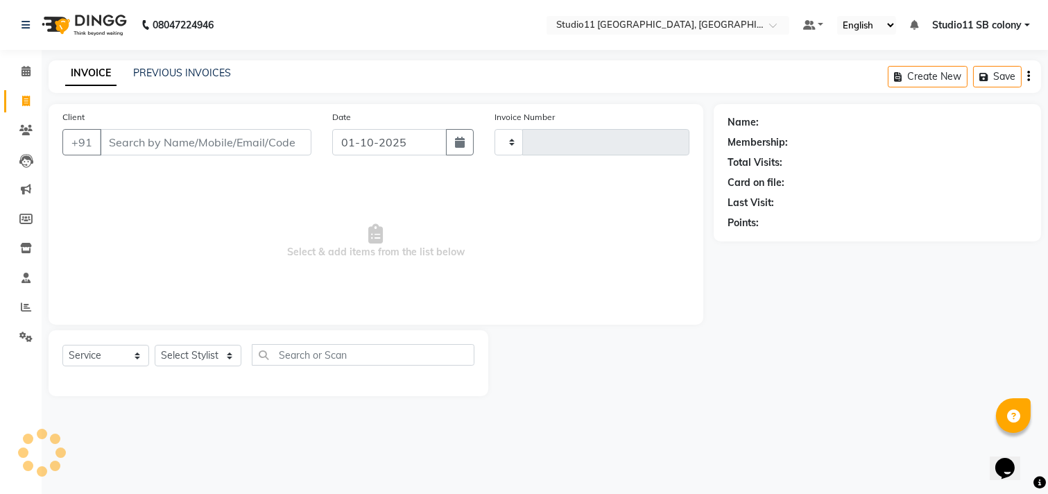
type input "2550"
select select "7717"
click at [153, 71] on link "PREVIOUS INVOICES" at bounding box center [182, 73] width 98 height 12
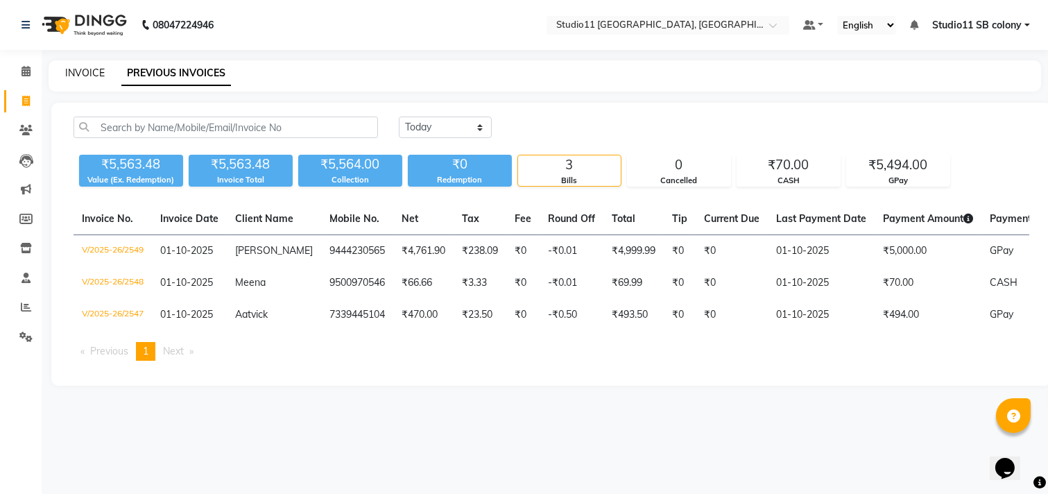
click at [84, 71] on link "INVOICE" at bounding box center [85, 73] width 40 height 12
select select "7717"
select select "service"
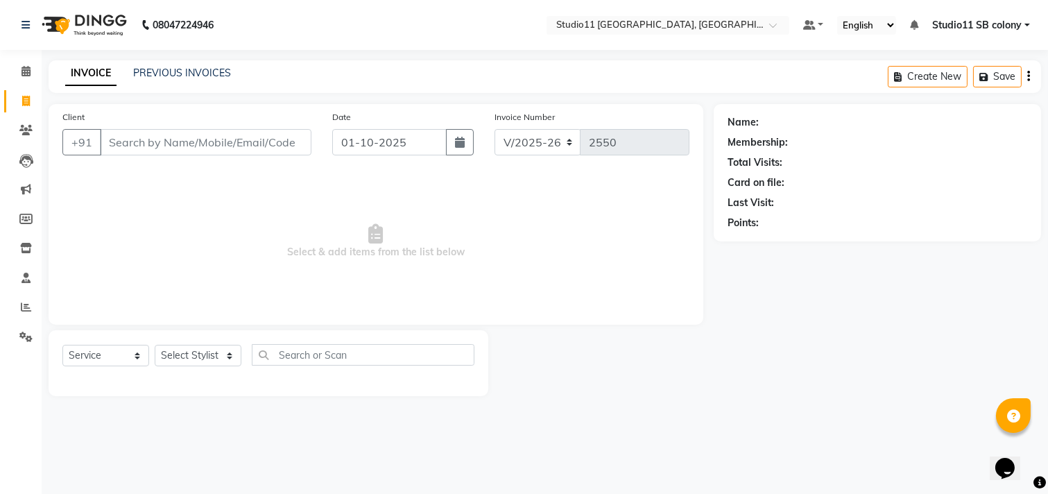
click at [214, 343] on div "Select Service Product Membership Package Voucher Prepaid Gift Card Select Styl…" at bounding box center [269, 363] width 440 height 66
click at [211, 354] on select "Select Stylist [PERSON_NAME] Dani [PERSON_NAME] Josna kaif [PERSON_NAME] [PERSO…" at bounding box center [198, 355] width 87 height 21
select select "69120"
click at [155, 345] on select "Select Stylist [PERSON_NAME] Dani [PERSON_NAME] Josna kaif [PERSON_NAME] [PERSO…" at bounding box center [198, 355] width 87 height 21
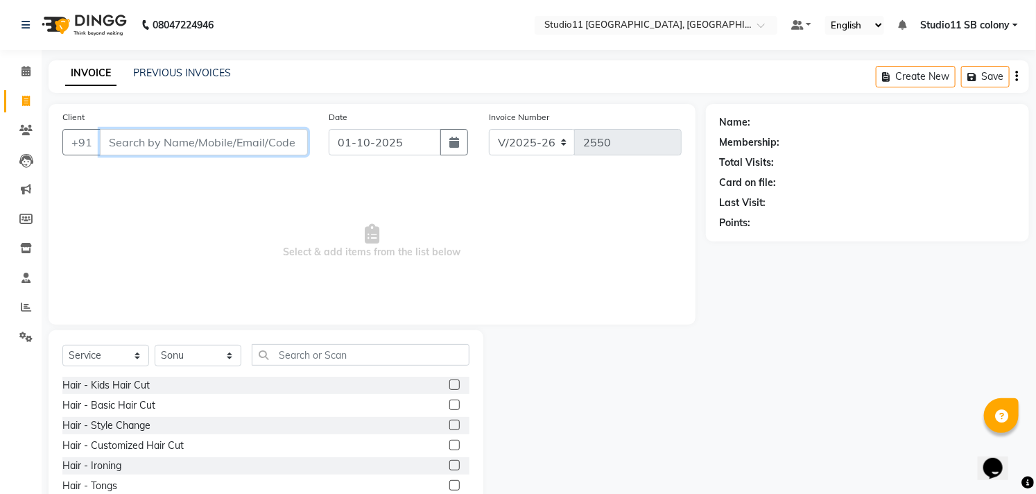
click at [277, 137] on input "Client" at bounding box center [204, 142] width 208 height 26
type input "9843030252"
click at [307, 147] on button "Add Client" at bounding box center [271, 142] width 71 height 26
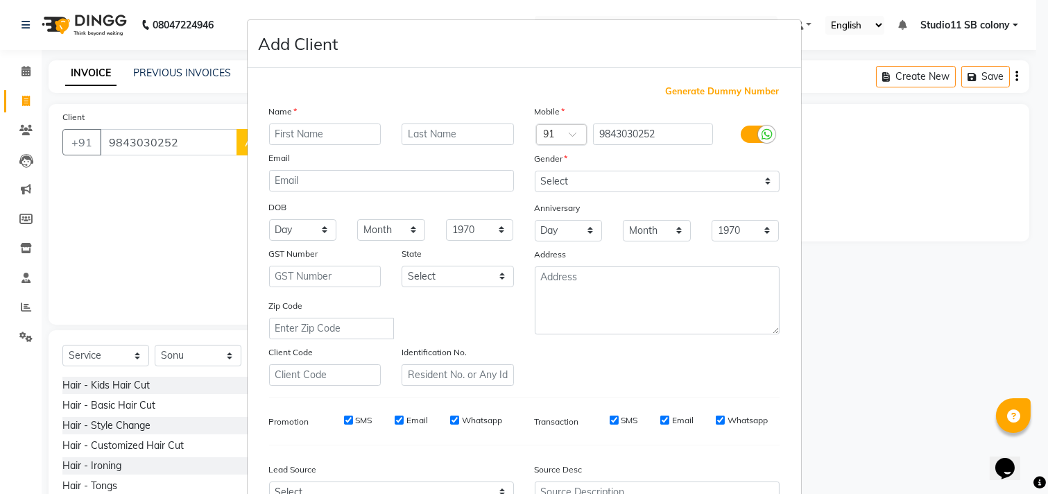
click at [337, 135] on input "text" at bounding box center [325, 133] width 112 height 21
click at [328, 133] on input "text" at bounding box center [325, 133] width 112 height 21
type input "Harsha"
click at [610, 181] on select "Select [DEMOGRAPHIC_DATA] [DEMOGRAPHIC_DATA] Other Prefer Not To Say" at bounding box center [657, 181] width 245 height 21
select select "[DEMOGRAPHIC_DATA]"
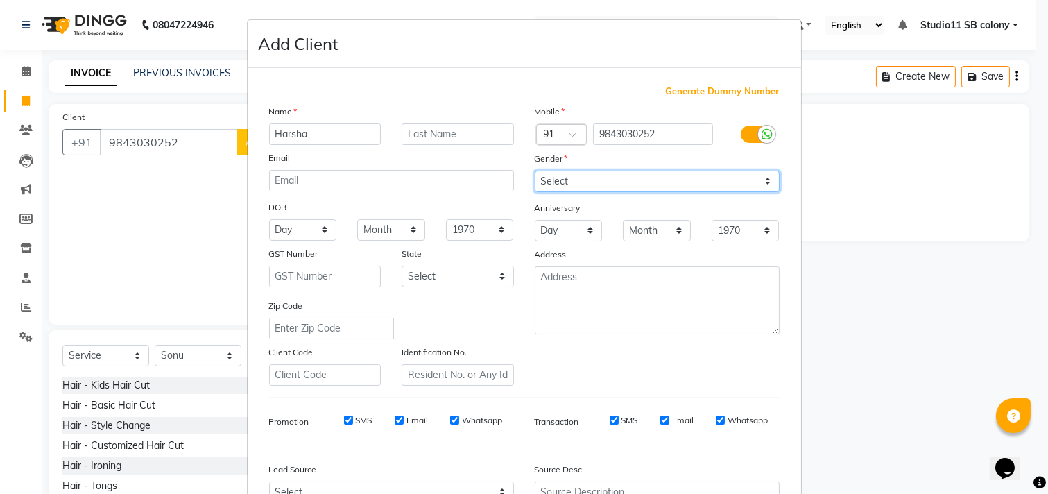
click at [535, 171] on select "Select [DEMOGRAPHIC_DATA] [DEMOGRAPHIC_DATA] Other Prefer Not To Say" at bounding box center [657, 181] width 245 height 21
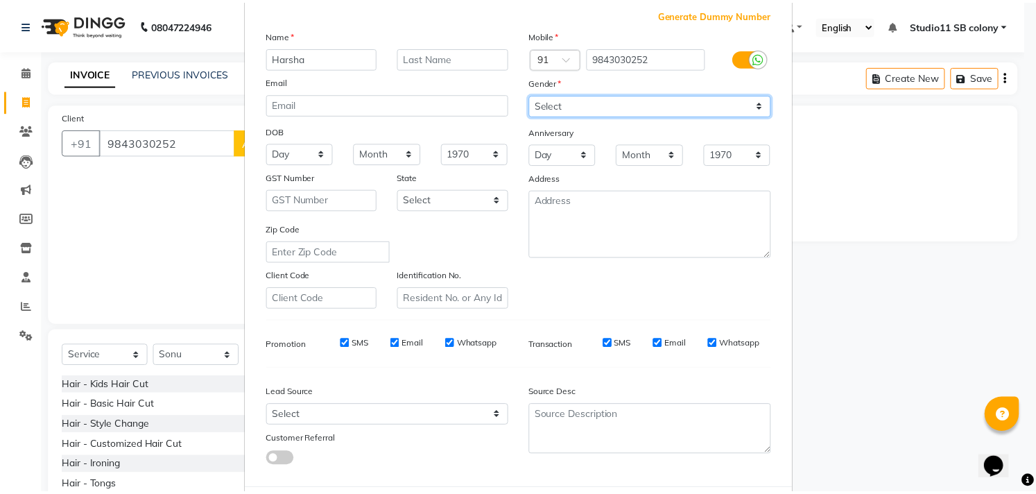
scroll to position [147, 0]
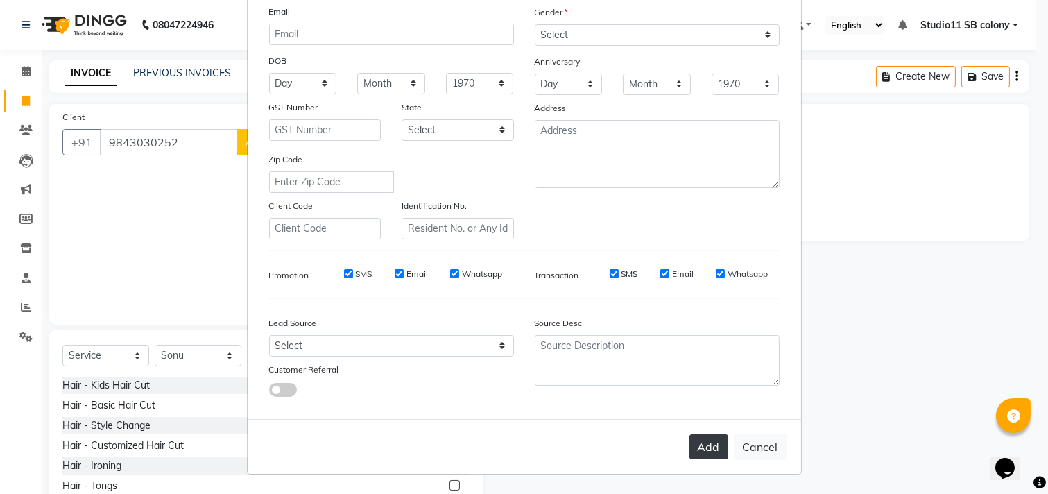
click at [703, 451] on button "Add" at bounding box center [708, 446] width 39 height 25
select select
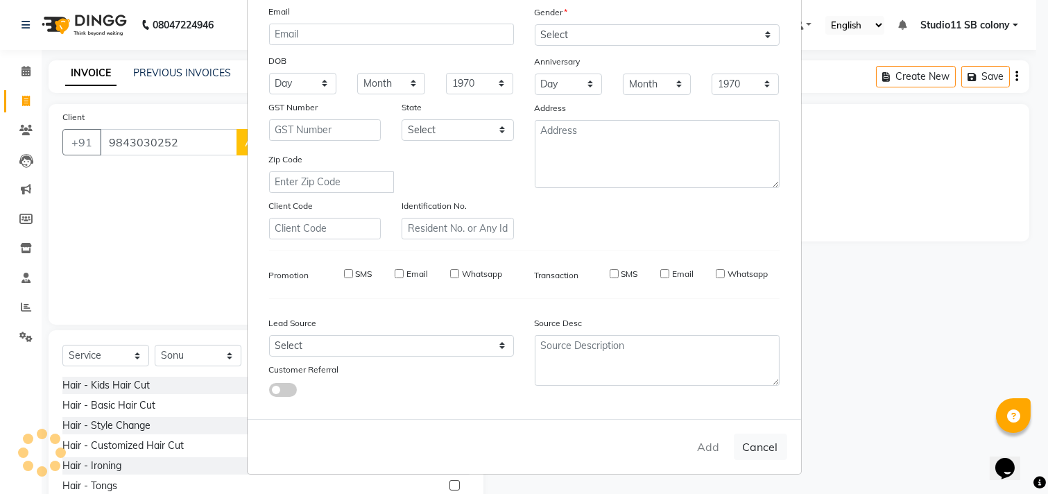
select select
checkbox input "false"
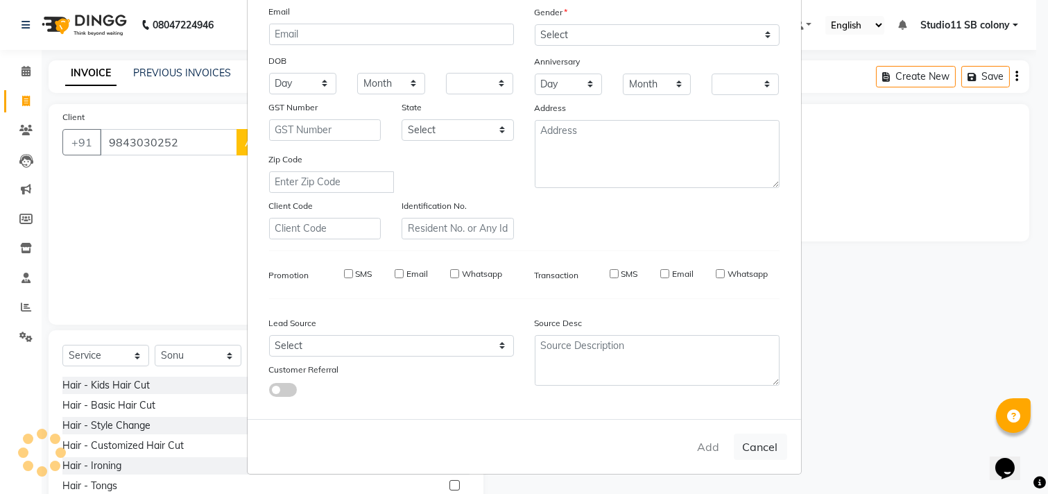
checkbox input "false"
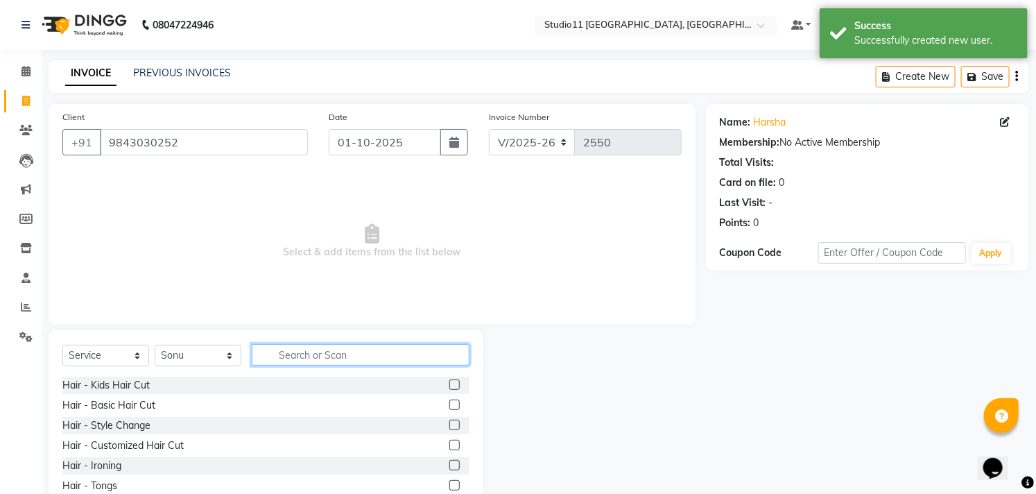
click at [319, 354] on input "text" at bounding box center [361, 354] width 218 height 21
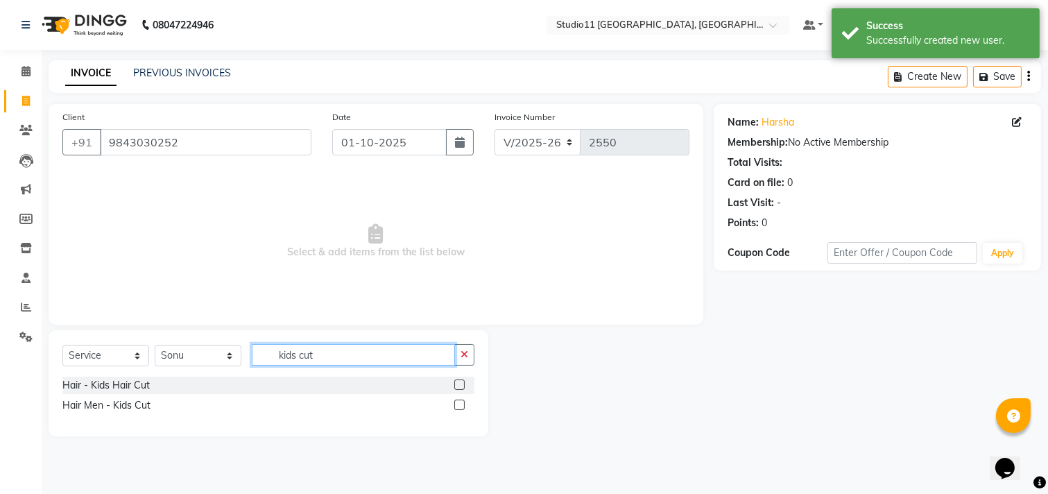
type input "kids cut"
click at [455, 409] on label at bounding box center [459, 404] width 10 height 10
click at [455, 409] on input "checkbox" at bounding box center [458, 405] width 9 height 9
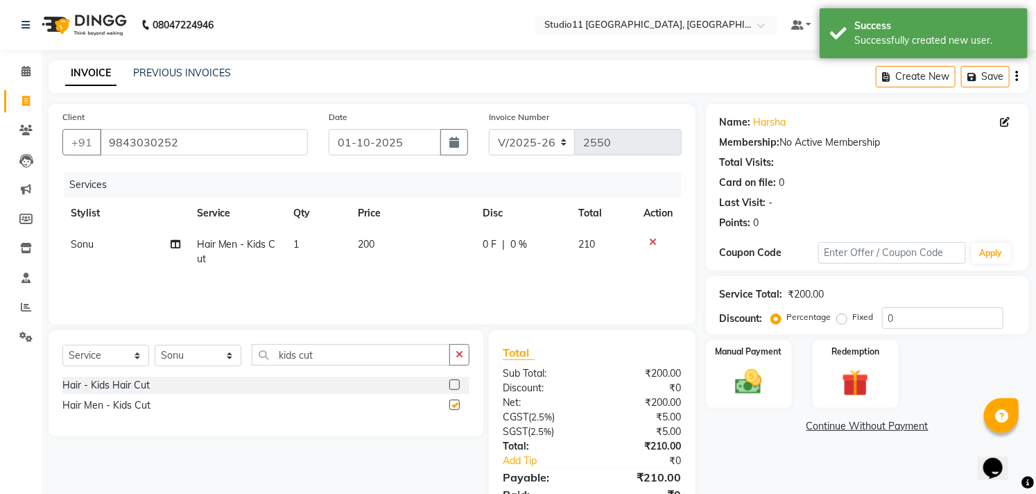
checkbox input "false"
click at [423, 260] on td "200" at bounding box center [412, 252] width 125 height 46
select select "69120"
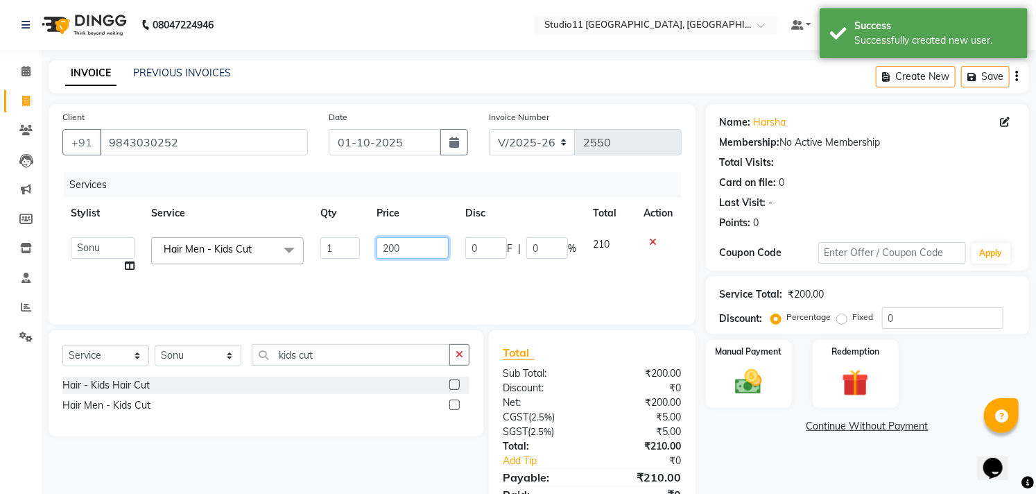
click at [447, 240] on input "200" at bounding box center [413, 247] width 72 height 21
type input "2"
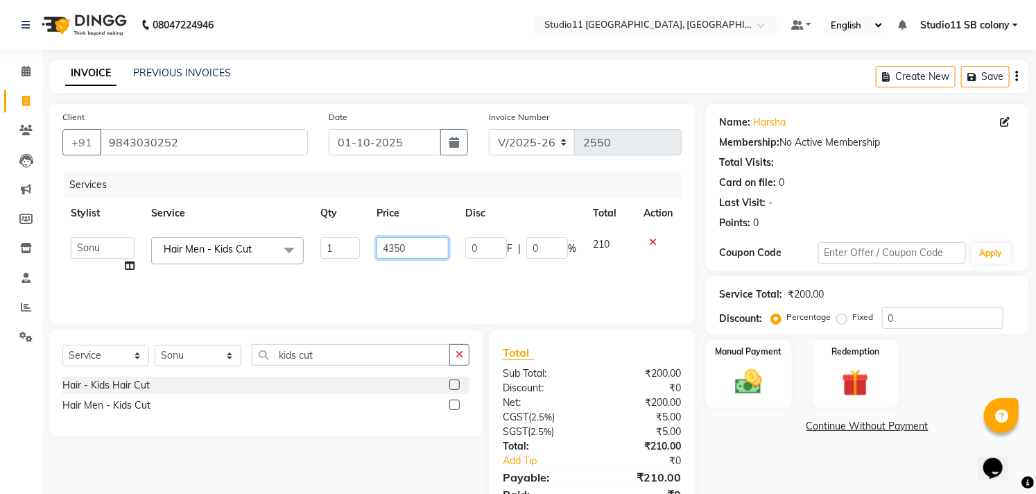
type input "350"
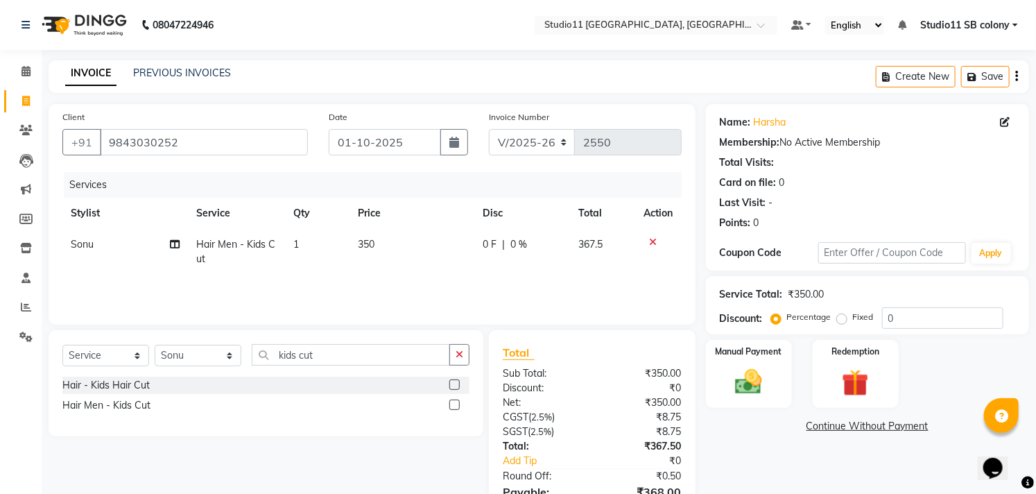
click at [566, 195] on div "Services" at bounding box center [378, 185] width 628 height 26
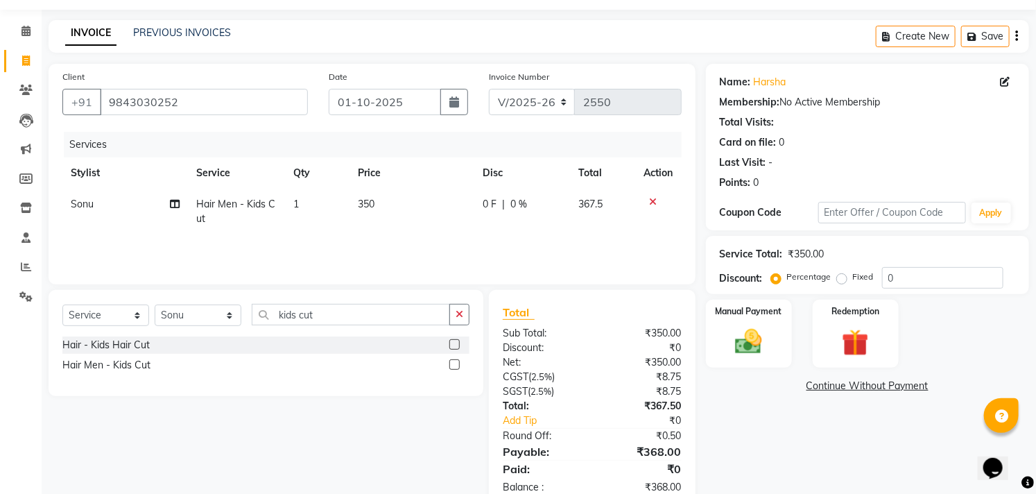
scroll to position [75, 0]
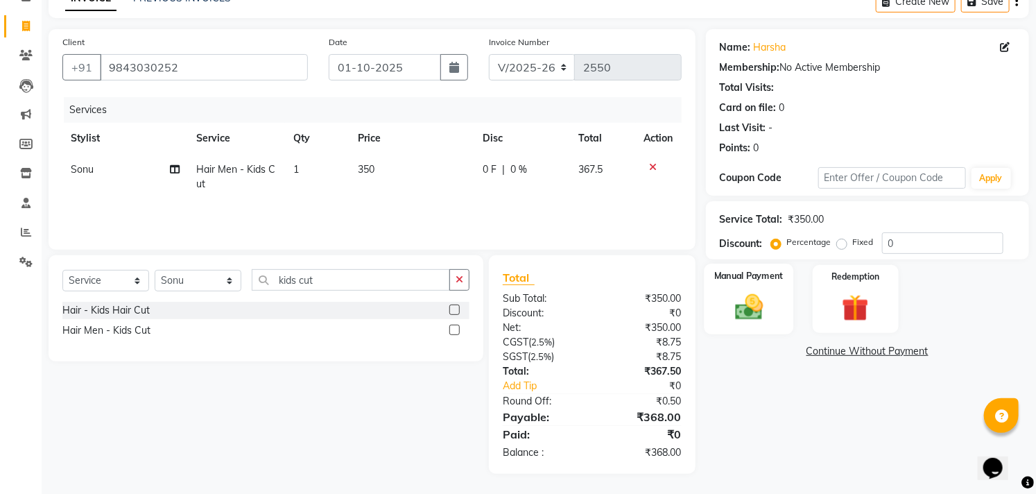
click at [757, 300] on img at bounding box center [749, 307] width 46 height 32
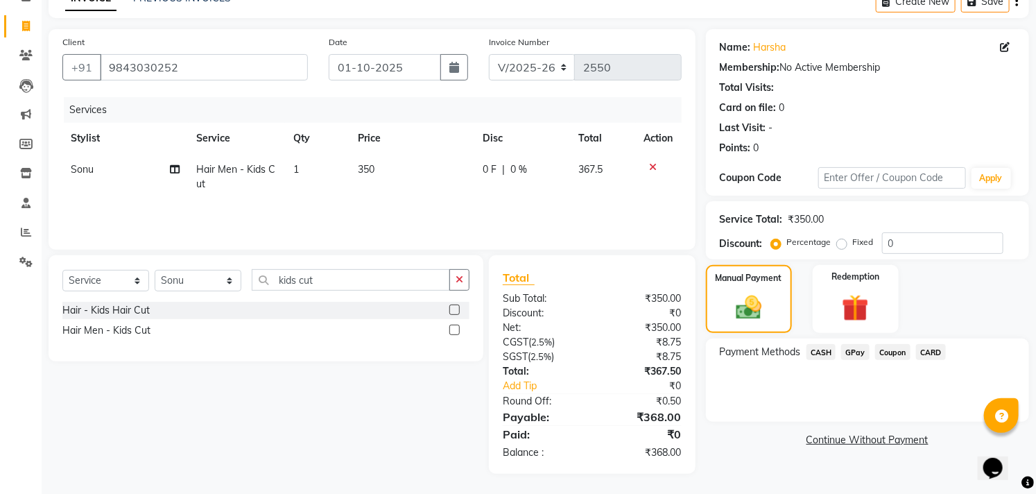
drag, startPoint x: 862, startPoint y: 354, endPoint x: 861, endPoint y: 361, distance: 7.7
click at [862, 354] on span "GPay" at bounding box center [855, 352] width 28 height 16
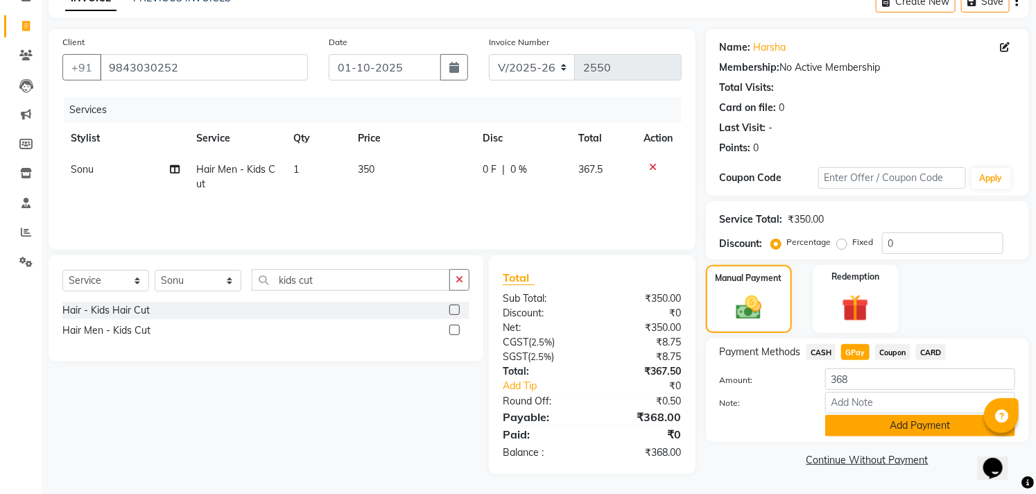
click at [881, 431] on button "Add Payment" at bounding box center [920, 425] width 190 height 21
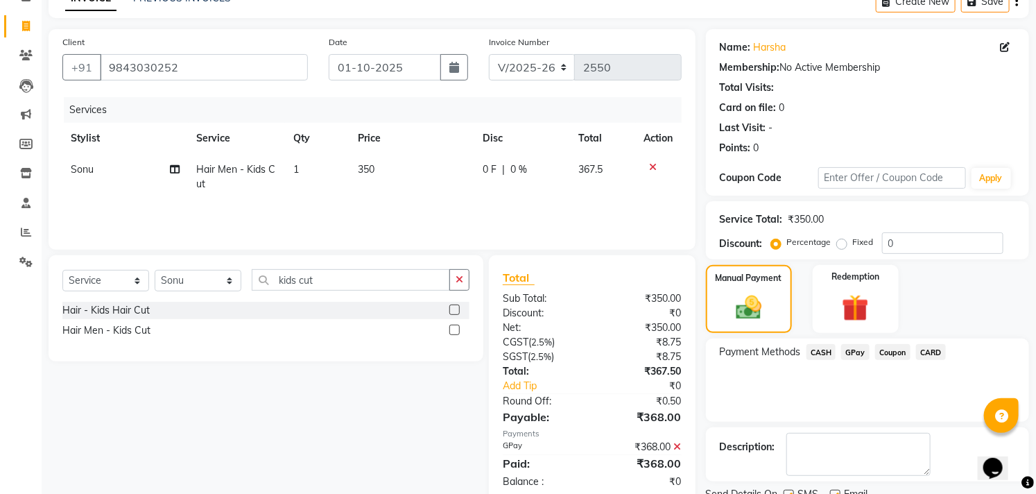
scroll to position [130, 0]
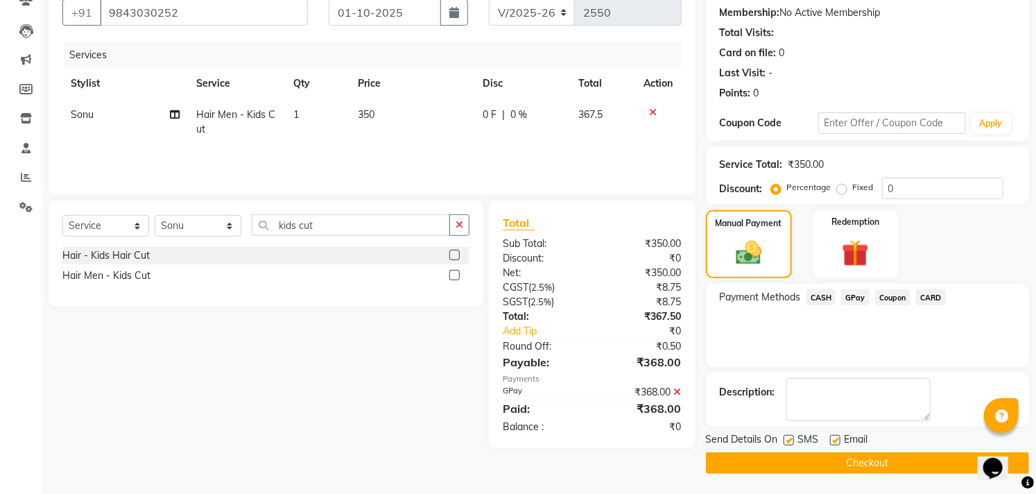
click at [834, 438] on label at bounding box center [835, 440] width 10 height 10
click at [834, 438] on input "checkbox" at bounding box center [834, 440] width 9 height 9
checkbox input "false"
click at [784, 438] on label at bounding box center [789, 440] width 10 height 10
click at [784, 438] on input "checkbox" at bounding box center [788, 440] width 9 height 9
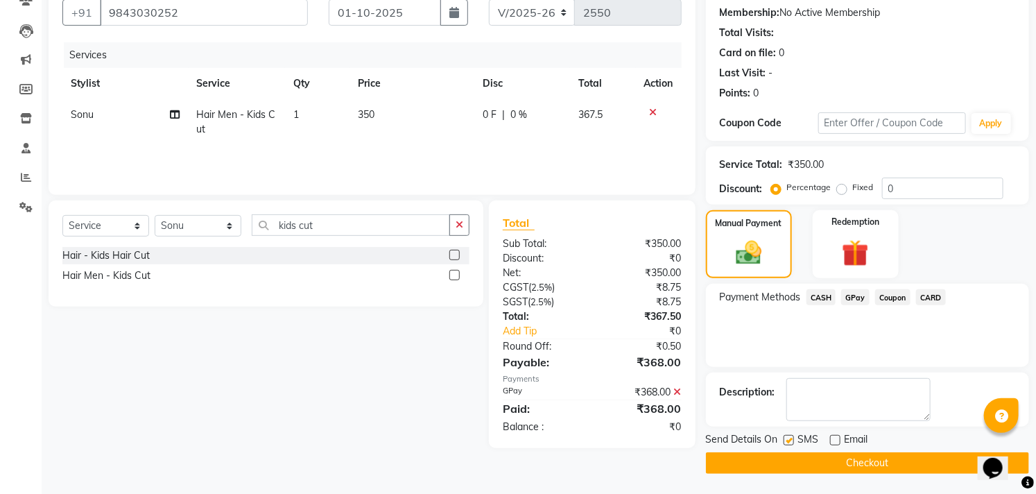
checkbox input "false"
click at [791, 462] on button "Checkout" at bounding box center [867, 462] width 323 height 21
